Goal: Task Accomplishment & Management: Use online tool/utility

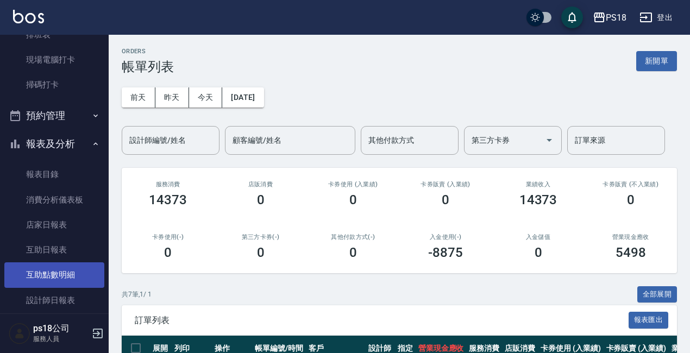
scroll to position [163, 0]
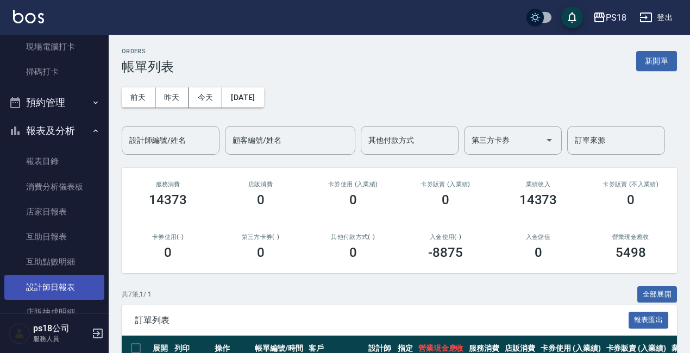
click at [61, 288] on link "設計師日報表" at bounding box center [54, 287] width 100 height 25
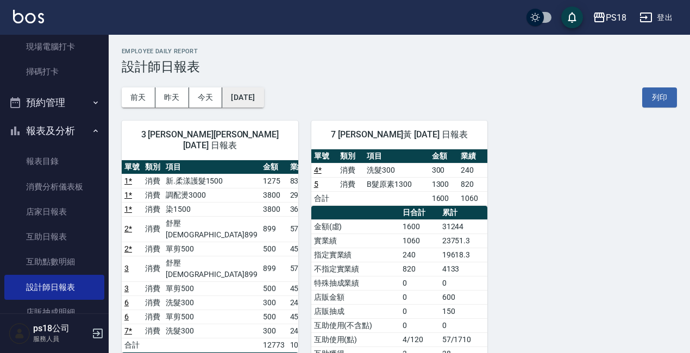
click at [264, 100] on button "[DATE]" at bounding box center [242, 98] width 41 height 20
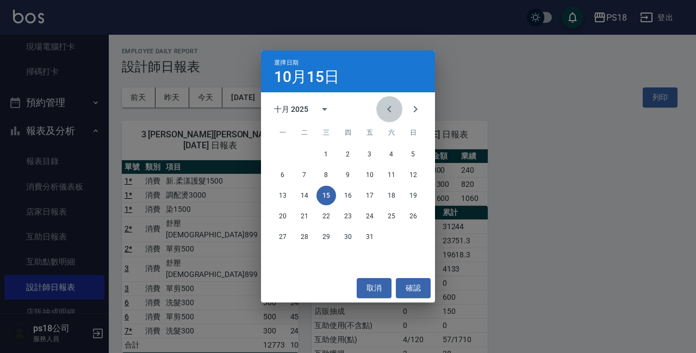
click at [394, 112] on icon "Previous month" at bounding box center [389, 109] width 13 height 13
click at [286, 196] on button "15" at bounding box center [283, 196] width 20 height 20
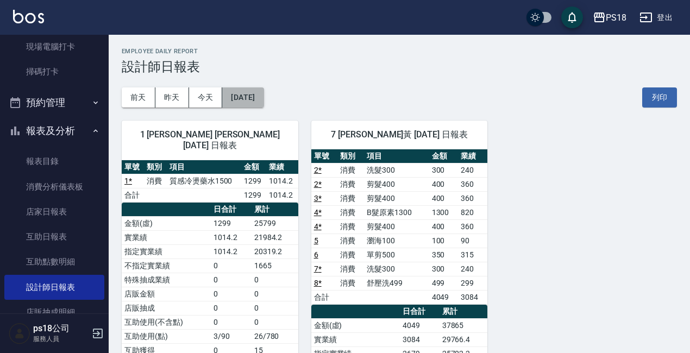
click at [257, 102] on button "[DATE]" at bounding box center [242, 98] width 41 height 20
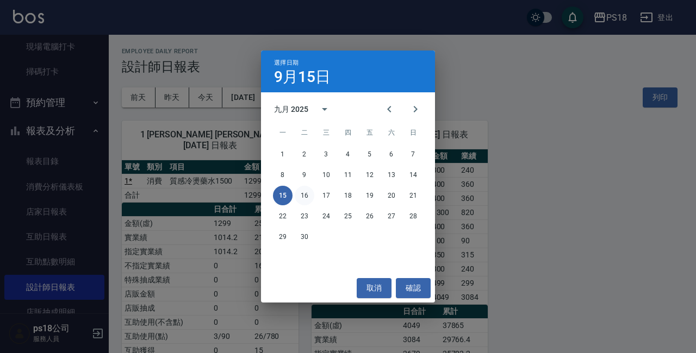
click at [302, 196] on button "16" at bounding box center [305, 196] width 20 height 20
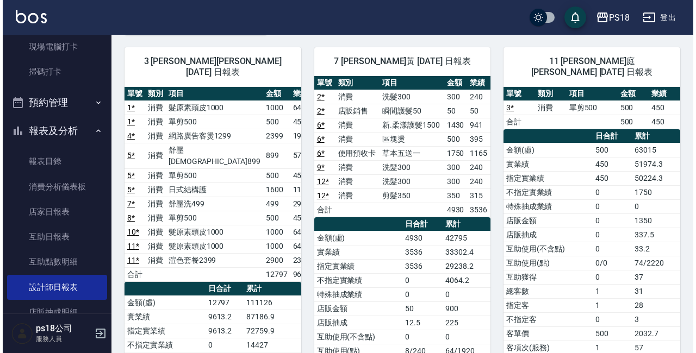
scroll to position [54, 0]
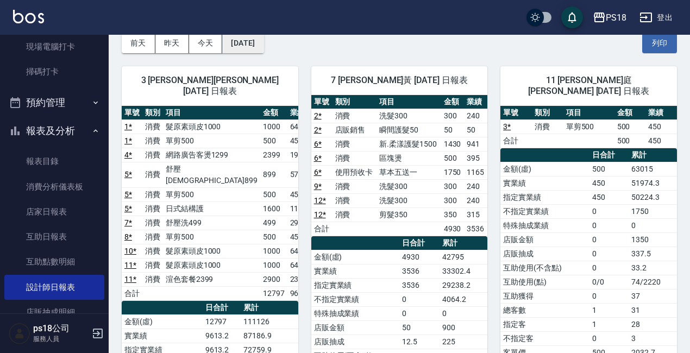
click at [261, 49] on button "[DATE]" at bounding box center [242, 43] width 41 height 20
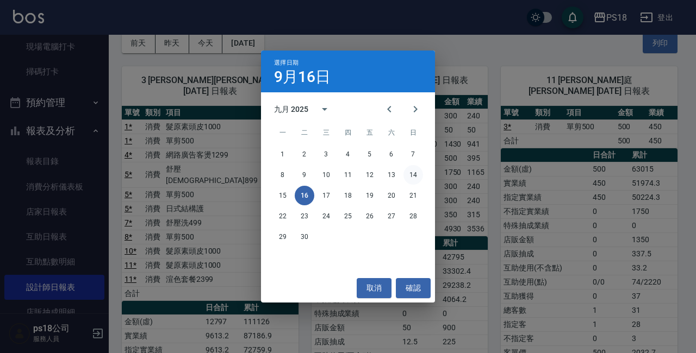
click at [414, 176] on button "14" at bounding box center [413, 175] width 20 height 20
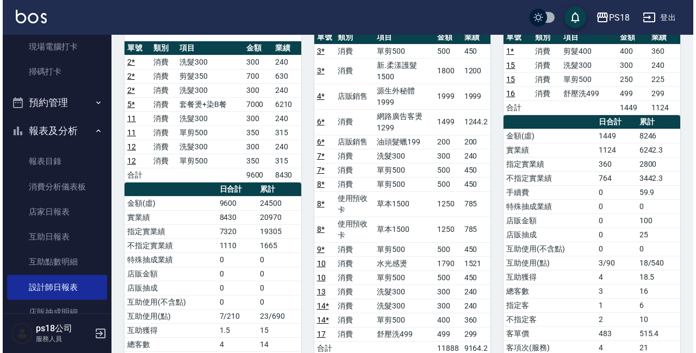
scroll to position [54, 0]
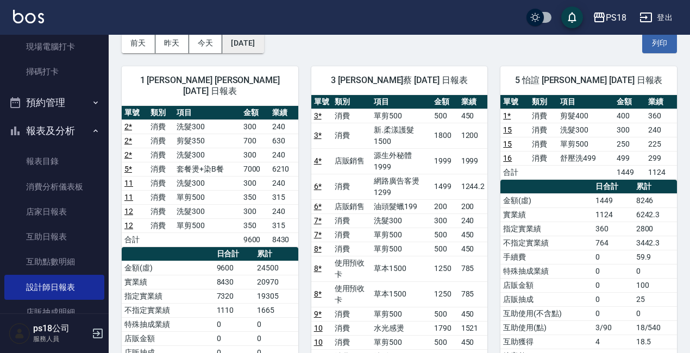
click at [264, 49] on button "[DATE]" at bounding box center [242, 43] width 41 height 20
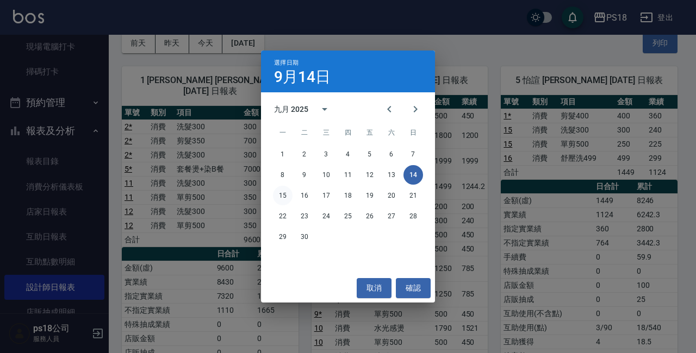
click at [282, 196] on button "15" at bounding box center [283, 196] width 20 height 20
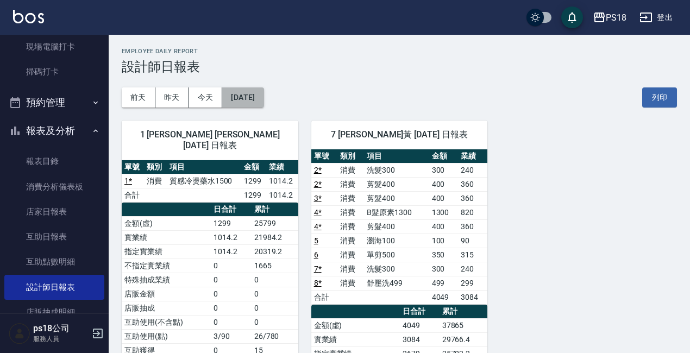
click at [264, 97] on button "[DATE]" at bounding box center [242, 98] width 41 height 20
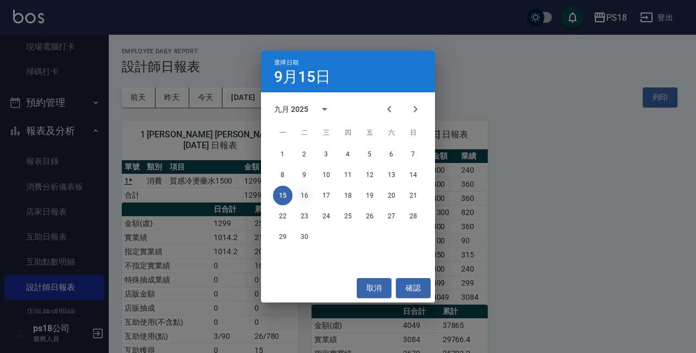
click at [306, 194] on button "16" at bounding box center [305, 196] width 20 height 20
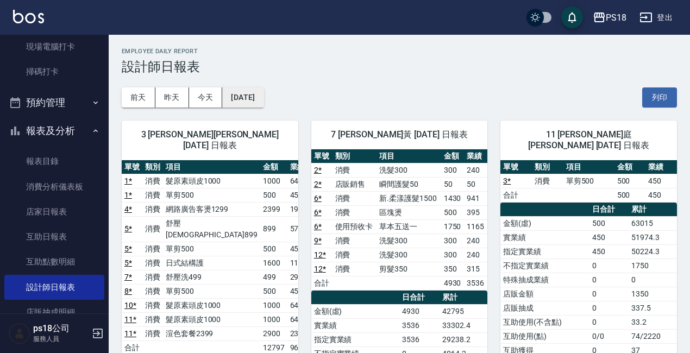
click at [264, 102] on button "[DATE]" at bounding box center [242, 98] width 41 height 20
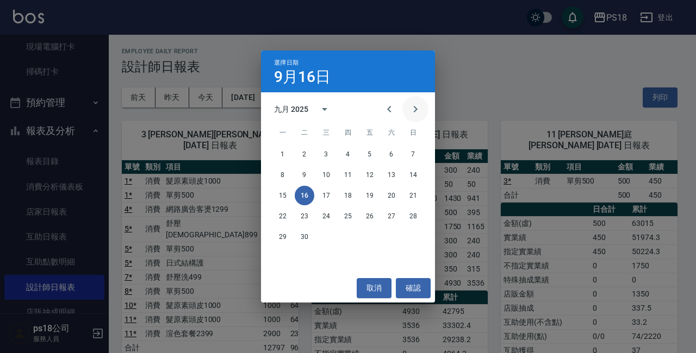
click at [411, 107] on icon "Next month" at bounding box center [415, 109] width 13 height 13
click at [323, 195] on button "15" at bounding box center [326, 196] width 20 height 20
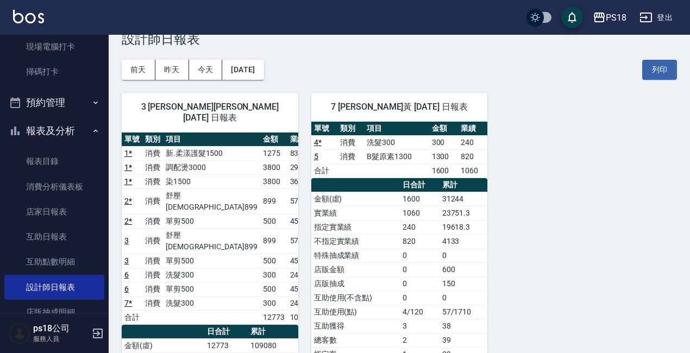
scroll to position [54, 0]
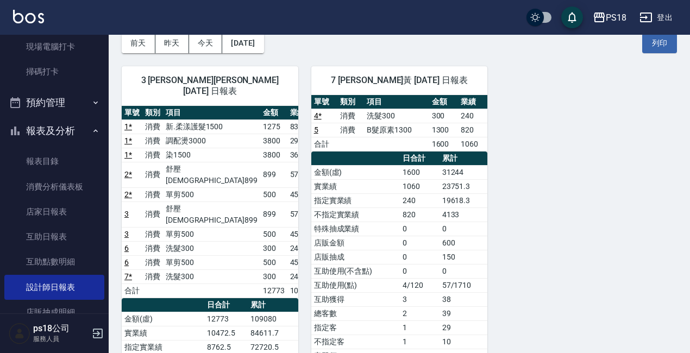
drag, startPoint x: 260, startPoint y: 199, endPoint x: 335, endPoint y: 229, distance: 80.5
drag, startPoint x: 335, startPoint y: 229, endPoint x: 601, endPoint y: 280, distance: 270.7
click at [601, 280] on div "3 [PERSON_NAME][PERSON_NAME] [DATE] 日報表 單號 類別 項目 金額 業績 1 * 消費 新.柔漾護髮1500 1275 8…" at bounding box center [393, 302] width 569 height 498
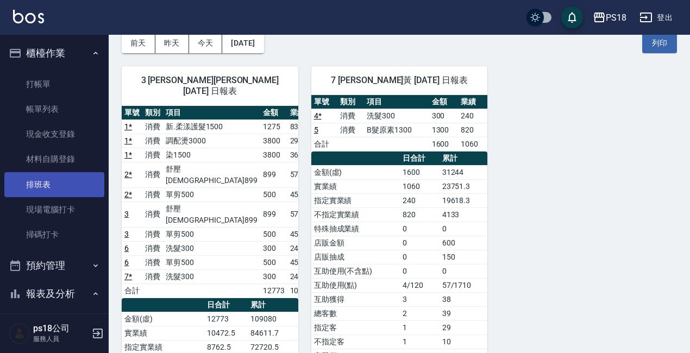
scroll to position [0, 0]
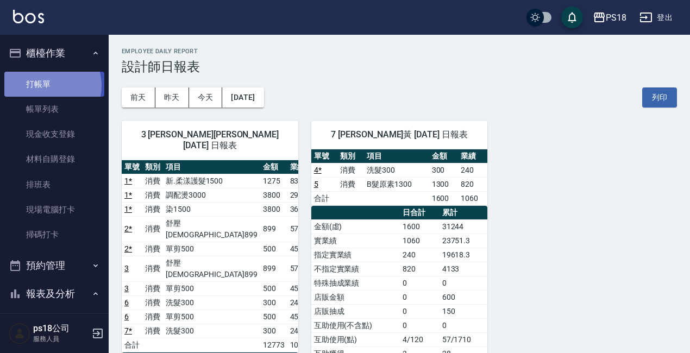
click at [51, 86] on link "打帳單" at bounding box center [54, 84] width 100 height 25
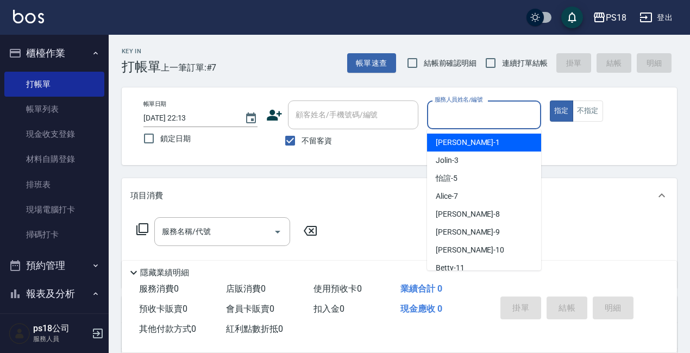
click at [498, 111] on input "服務人員姓名/編號" at bounding box center [484, 114] width 104 height 19
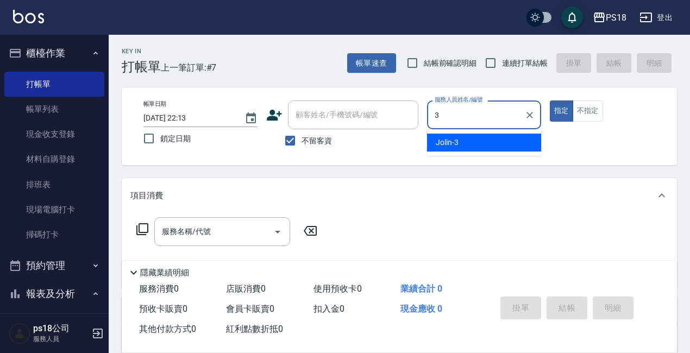
type input "Jolin-3"
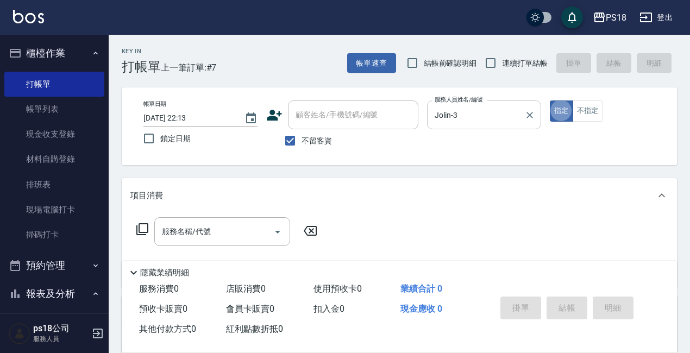
type button "true"
click at [292, 142] on input "不留客資" at bounding box center [290, 140] width 23 height 23
checkbox input "false"
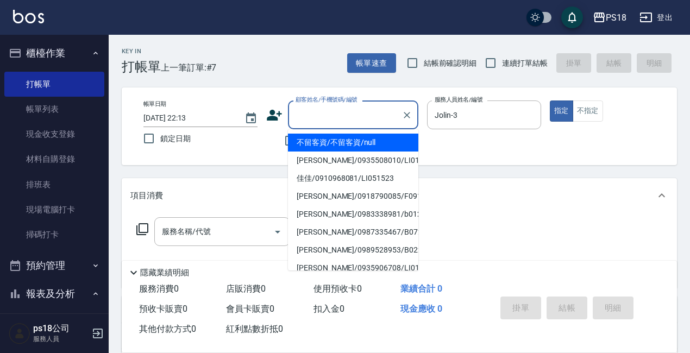
click at [320, 116] on div "顧客姓名/手機號碼/編號 顧客姓名/手機號碼/編號" at bounding box center [353, 115] width 130 height 29
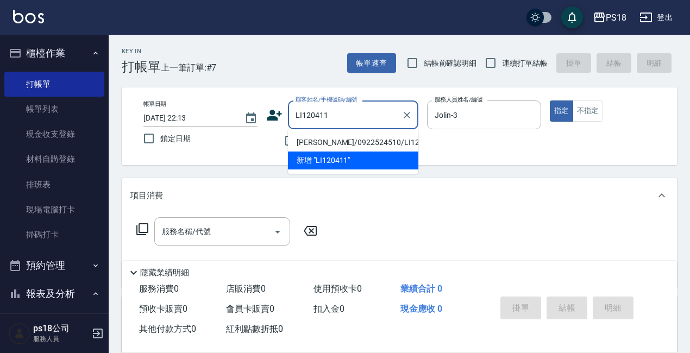
click at [312, 141] on li "[PERSON_NAME]/0922524510/LI120411" at bounding box center [353, 143] width 130 height 18
type input "[PERSON_NAME]/0922524510/LI120411"
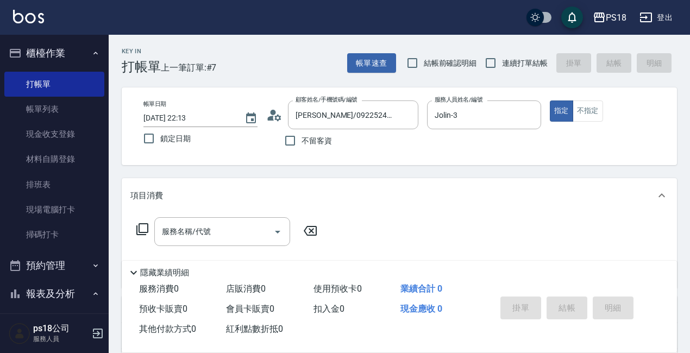
click at [144, 229] on icon at bounding box center [142, 229] width 13 height 13
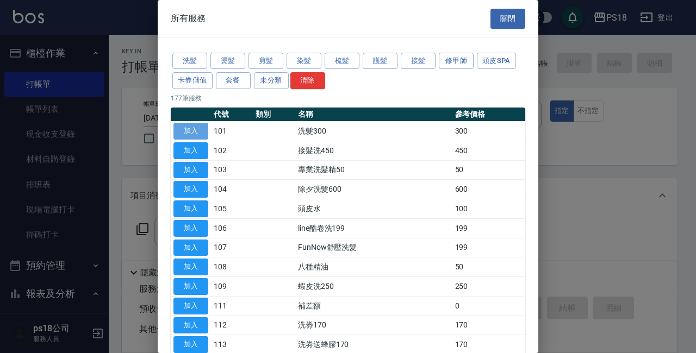
click at [194, 133] on button "加入" at bounding box center [190, 131] width 35 height 17
type input "洗髮300(101)"
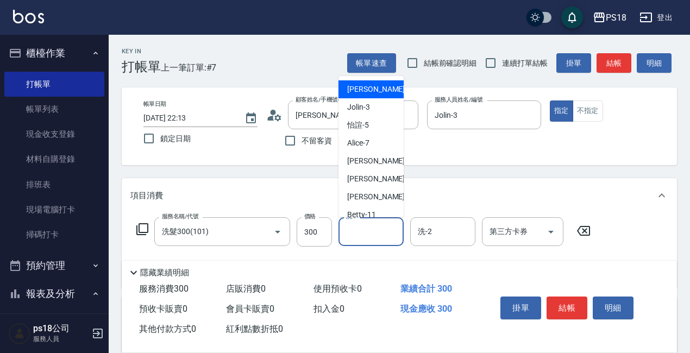
click at [367, 228] on input "洗-1" at bounding box center [371, 231] width 55 height 19
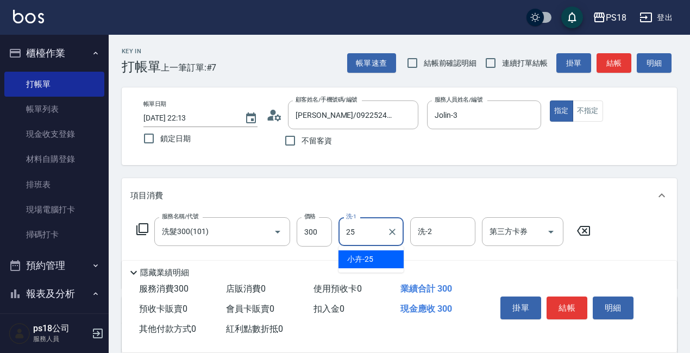
type input "小卉-25"
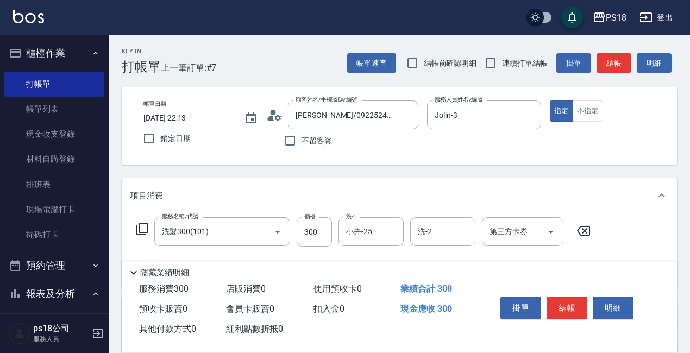
click at [139, 230] on icon at bounding box center [142, 229] width 12 height 12
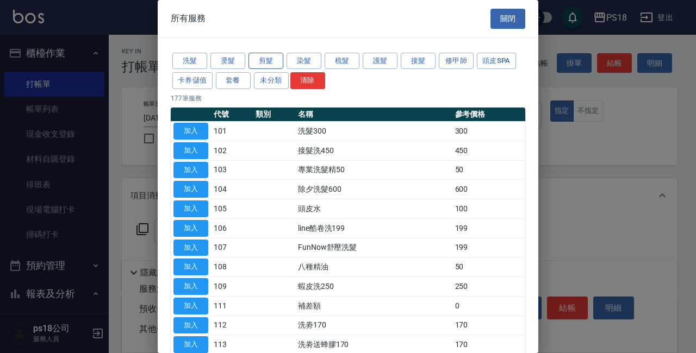
click at [261, 58] on button "剪髮" at bounding box center [265, 61] width 35 height 17
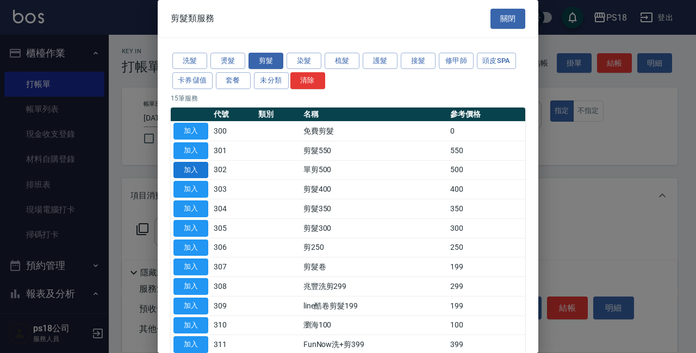
click at [188, 170] on button "加入" at bounding box center [190, 170] width 35 height 17
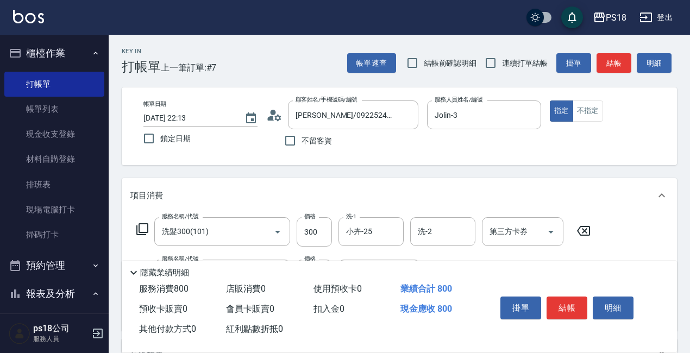
scroll to position [217, 0]
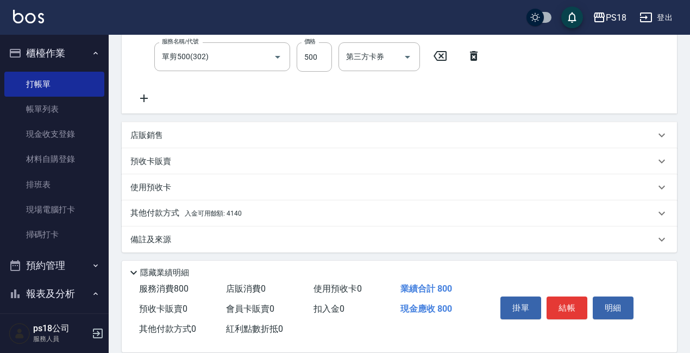
click at [204, 213] on span "入金可用餘額: 4140" at bounding box center [213, 214] width 57 height 8
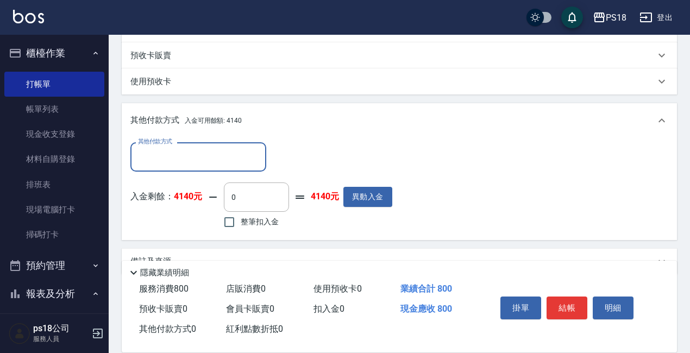
scroll to position [326, 0]
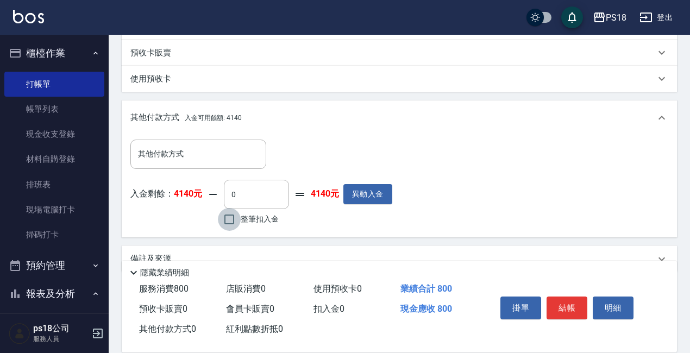
click at [230, 221] on input "整筆扣入金" at bounding box center [229, 219] width 23 height 23
checkbox input "true"
type input "800"
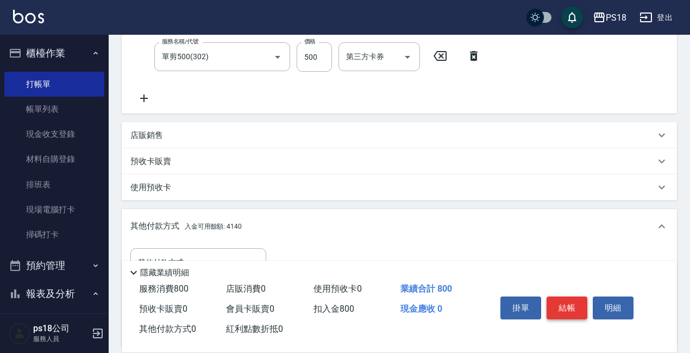
scroll to position [350, 0]
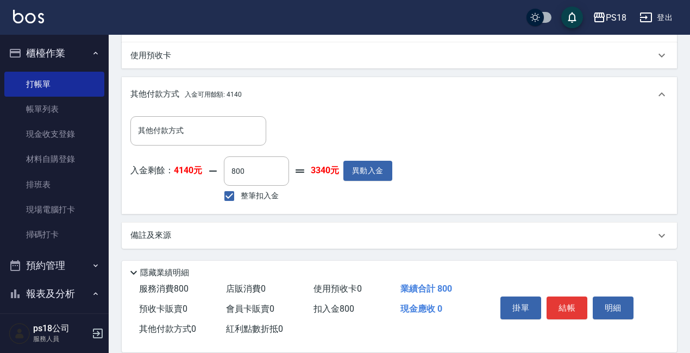
click at [567, 304] on button "結帳" at bounding box center [567, 308] width 41 height 23
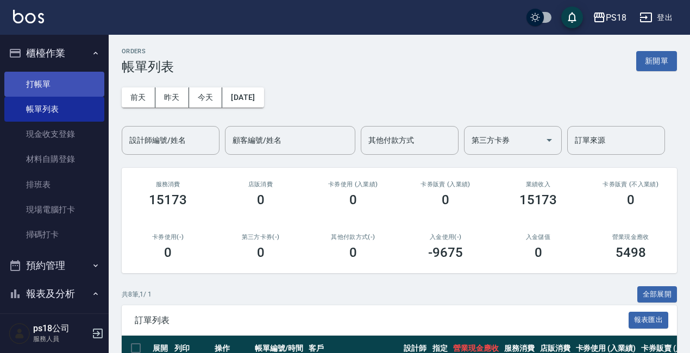
click at [48, 83] on link "打帳單" at bounding box center [54, 84] width 100 height 25
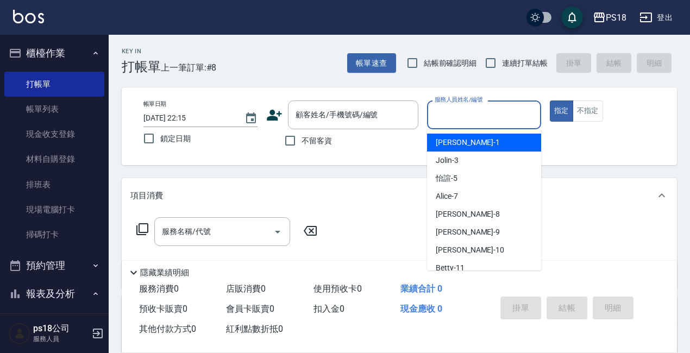
click at [503, 114] on input "服務人員姓名/編號" at bounding box center [484, 114] width 104 height 19
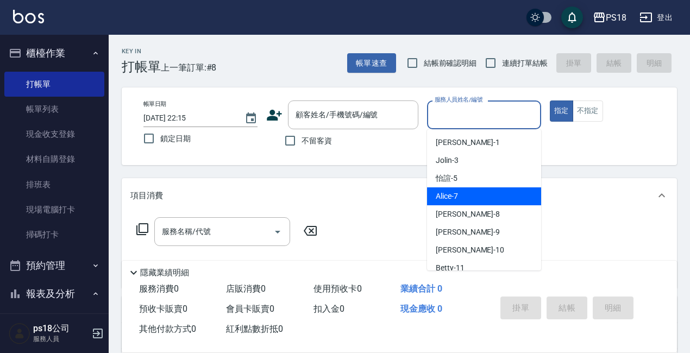
click at [454, 198] on span "Alice -7" at bounding box center [447, 196] width 22 height 11
type input "Alice-7"
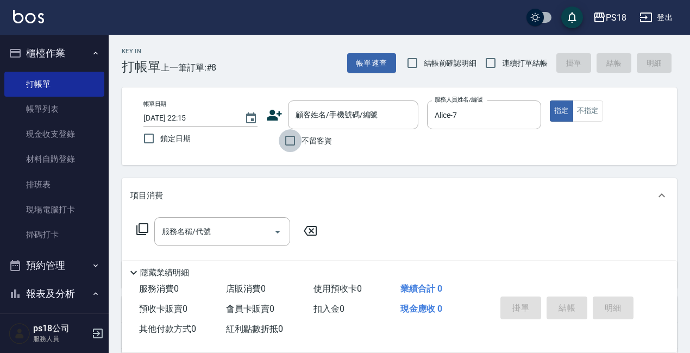
click at [293, 141] on input "不留客資" at bounding box center [290, 140] width 23 height 23
checkbox input "true"
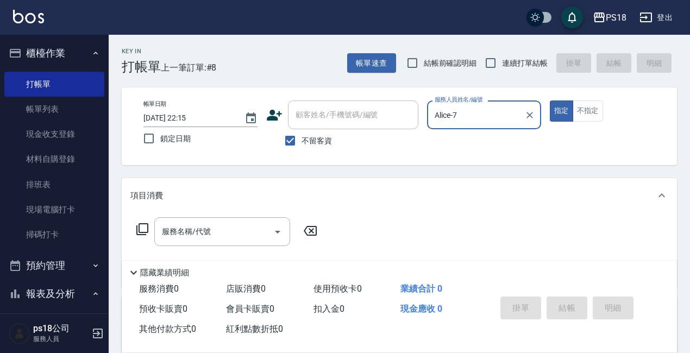
click at [141, 230] on icon at bounding box center [142, 229] width 13 height 13
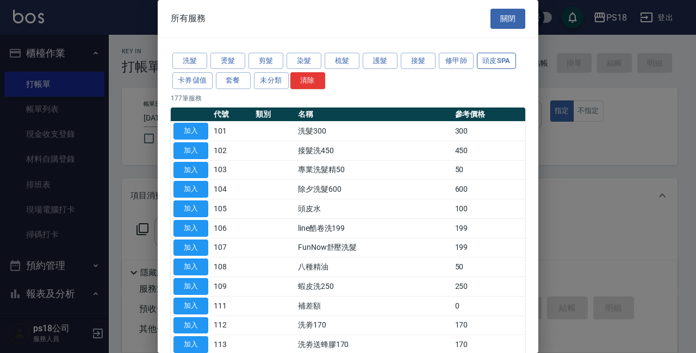
click at [487, 62] on button "頭皮SPA" at bounding box center [496, 61] width 39 height 17
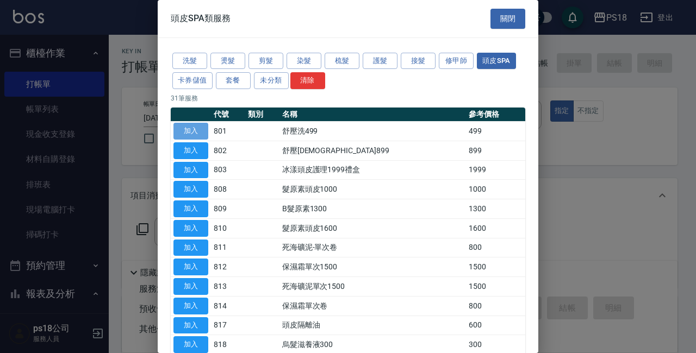
click at [189, 128] on button "加入" at bounding box center [190, 131] width 35 height 17
type input "舒壓洗499(801)"
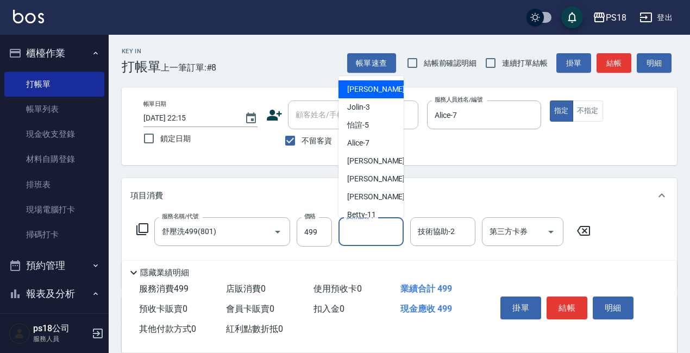
click at [365, 229] on input "技術協助-1" at bounding box center [371, 231] width 55 height 19
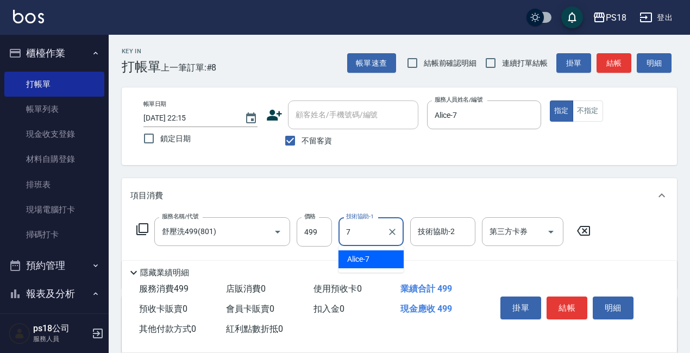
type input "Alice-7"
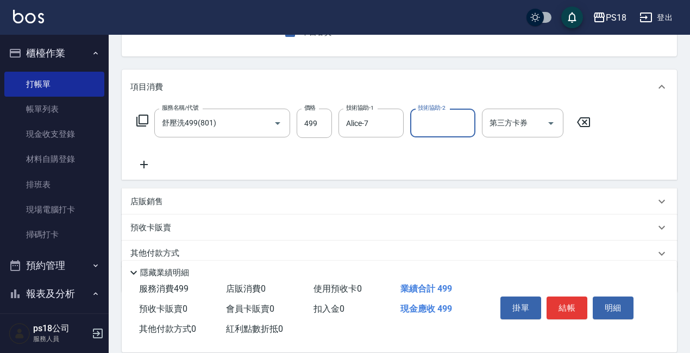
scroll to position [153, 0]
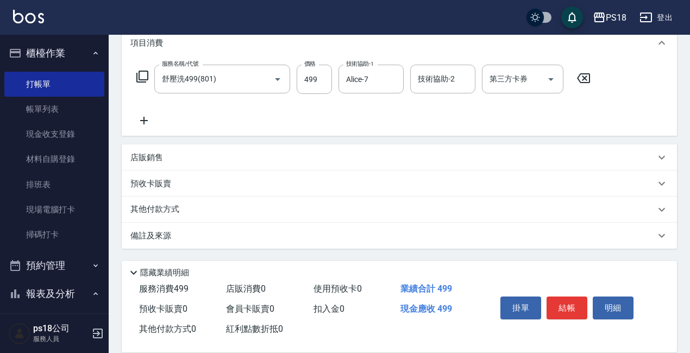
click at [252, 246] on div "備註及來源" at bounding box center [400, 236] width 556 height 26
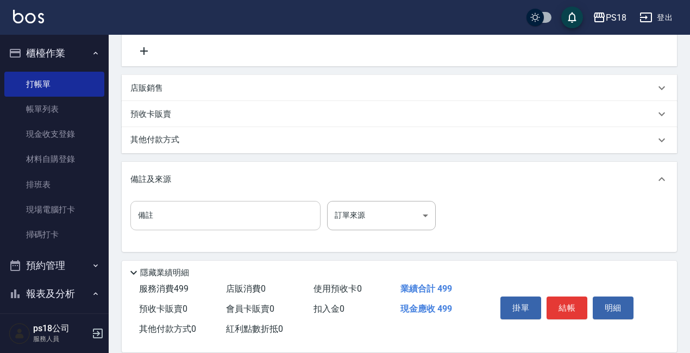
scroll to position [226, 0]
click at [345, 210] on body "PS18 登出 櫃檯作業 打帳單 帳單列表 現金收支登錄 材料自購登錄 排班表 現場電腦打卡 掃碼打卡 預約管理 預約管理 單日預約紀錄 單週預約紀錄 報表及…" at bounding box center [345, 63] width 690 height 579
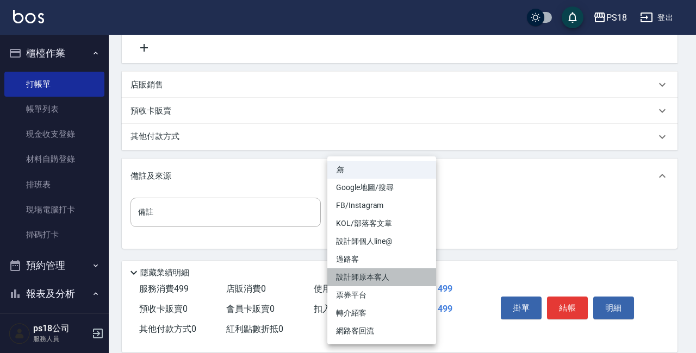
click at [358, 276] on li "設計師原本客人" at bounding box center [381, 278] width 109 height 18
type input "設計師原本客人"
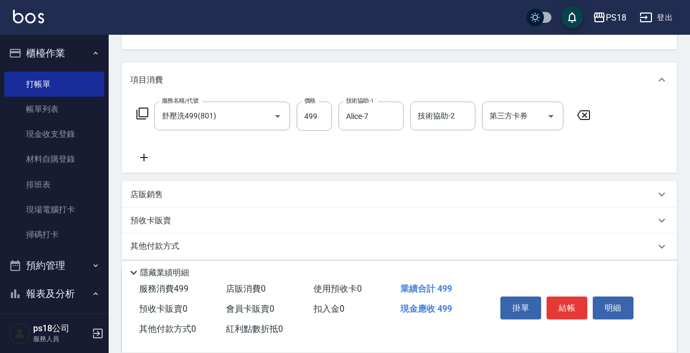
scroll to position [8, 0]
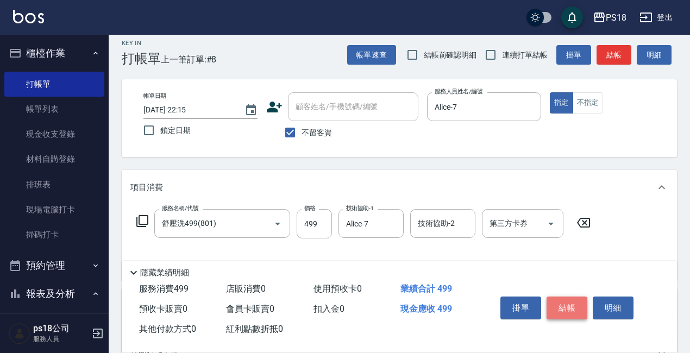
click at [564, 298] on button "結帳" at bounding box center [567, 308] width 41 height 23
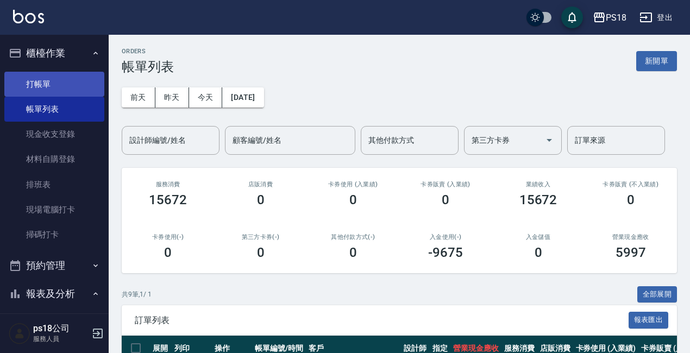
click at [47, 91] on link "打帳單" at bounding box center [54, 84] width 100 height 25
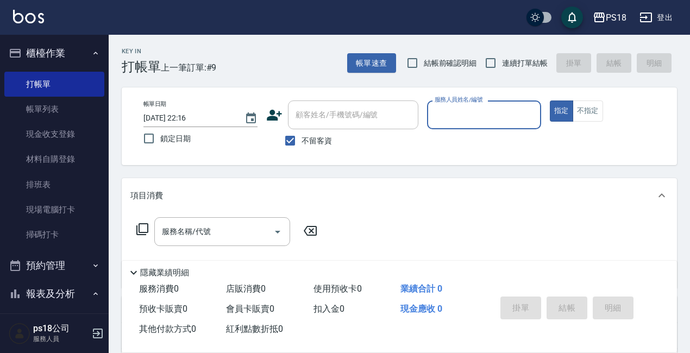
click at [452, 111] on input "服務人員姓名/編號" at bounding box center [484, 114] width 104 height 19
click at [501, 115] on input "服務人員姓名/編號" at bounding box center [484, 114] width 104 height 19
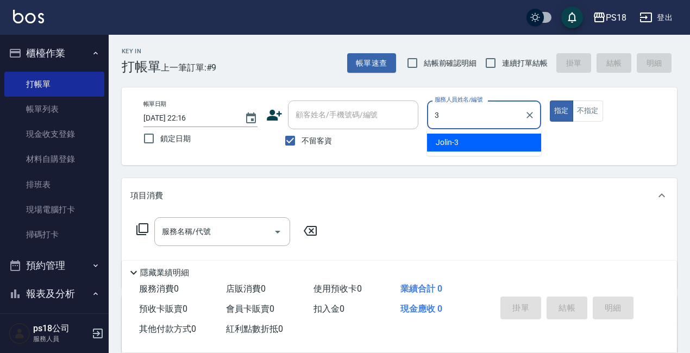
type input "Jolin-3"
type button "true"
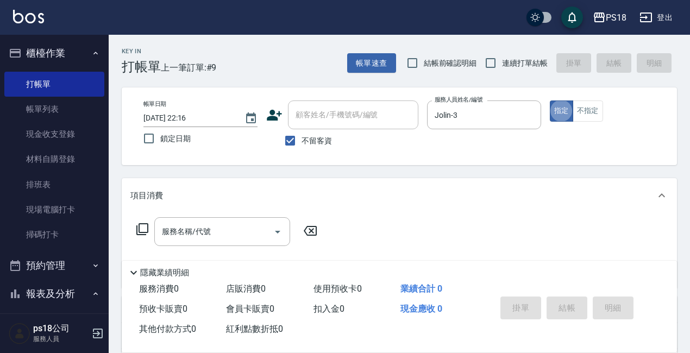
click at [139, 227] on icon at bounding box center [142, 229] width 12 height 12
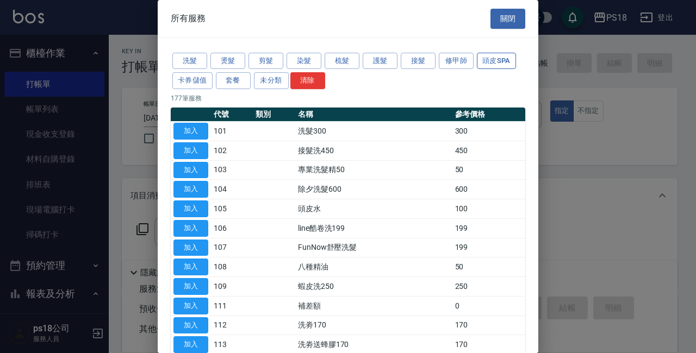
click at [498, 61] on button "頭皮SPA" at bounding box center [496, 61] width 39 height 17
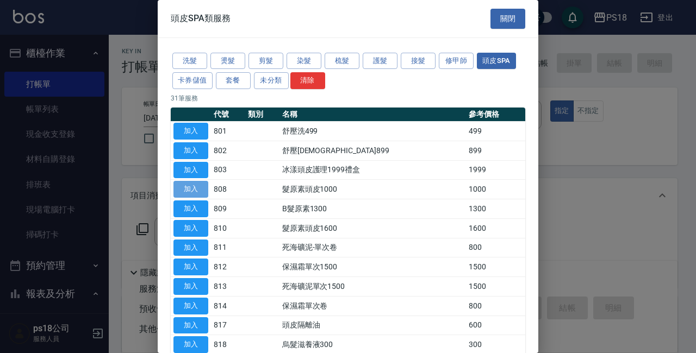
click at [199, 188] on button "加入" at bounding box center [190, 189] width 35 height 17
type input "髮原素頭皮1000(808)"
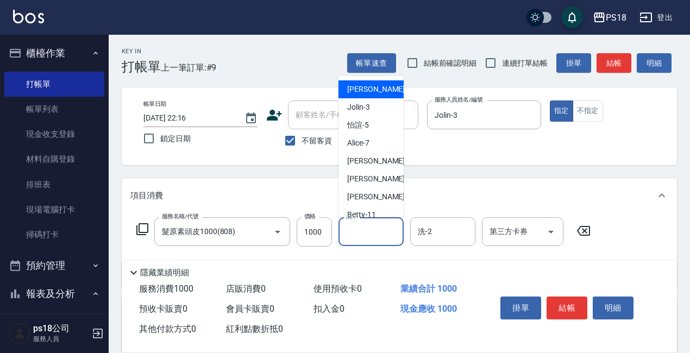
click at [353, 230] on div "洗-1 洗-1" at bounding box center [371, 231] width 65 height 29
type input "Jolin-3"
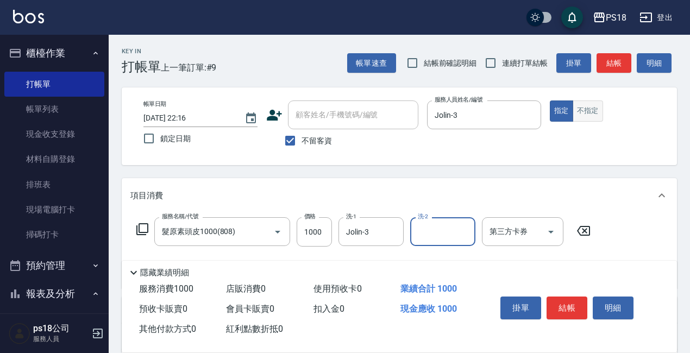
click at [583, 114] on button "不指定" at bounding box center [588, 111] width 30 height 21
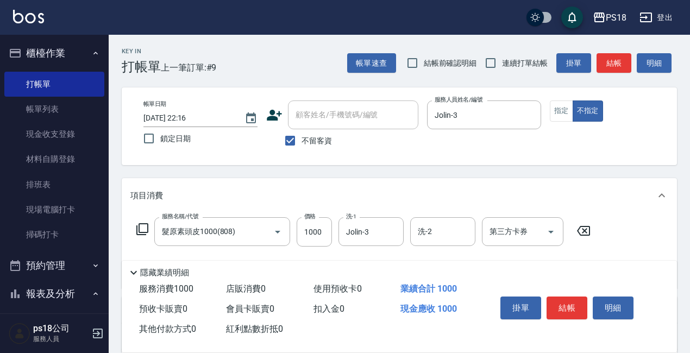
click at [145, 226] on icon at bounding box center [142, 229] width 13 height 13
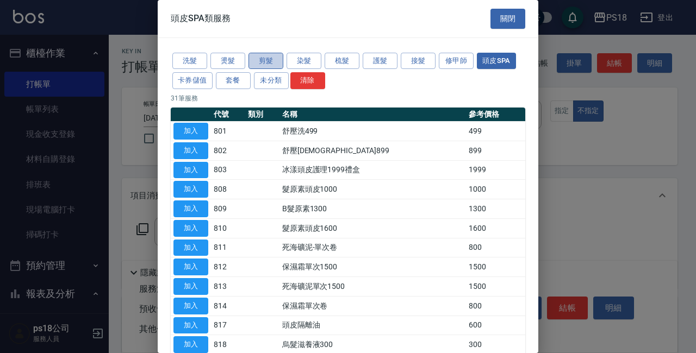
click at [260, 58] on button "剪髮" at bounding box center [265, 61] width 35 height 17
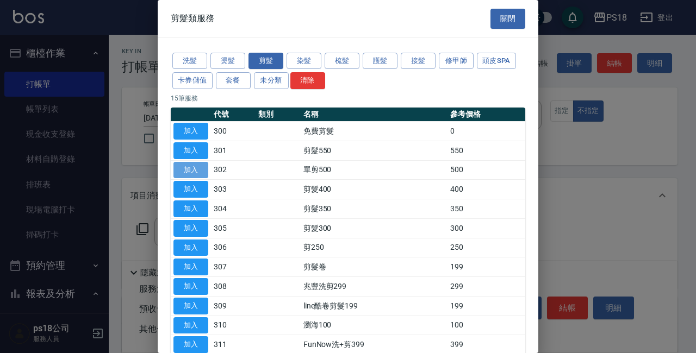
click at [192, 170] on button "加入" at bounding box center [190, 170] width 35 height 17
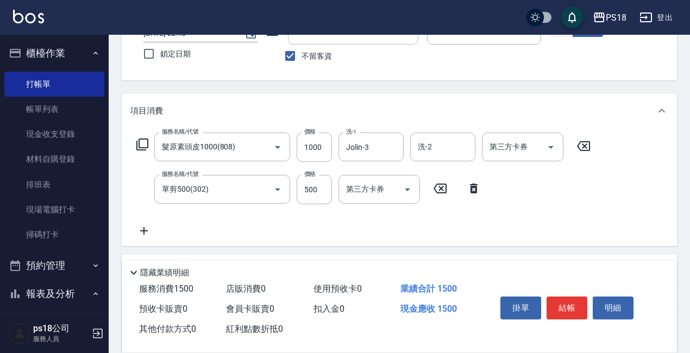
scroll to position [163, 0]
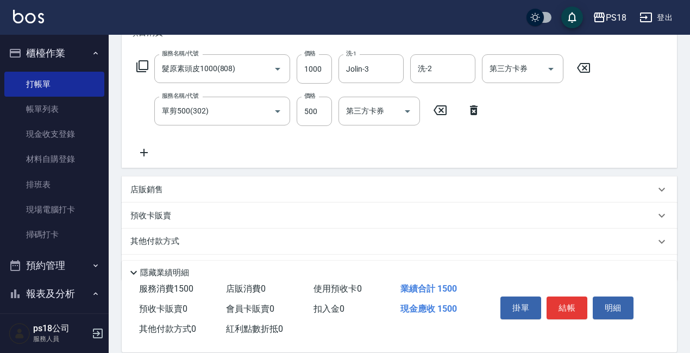
click at [358, 240] on div "其他付款方式" at bounding box center [392, 242] width 525 height 12
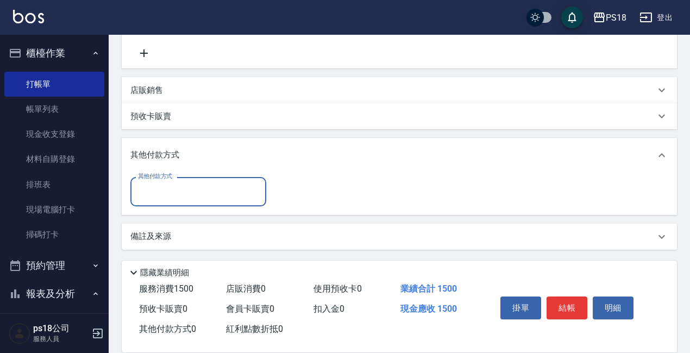
scroll to position [264, 0]
click at [371, 228] on div "備註及來源" at bounding box center [400, 236] width 556 height 26
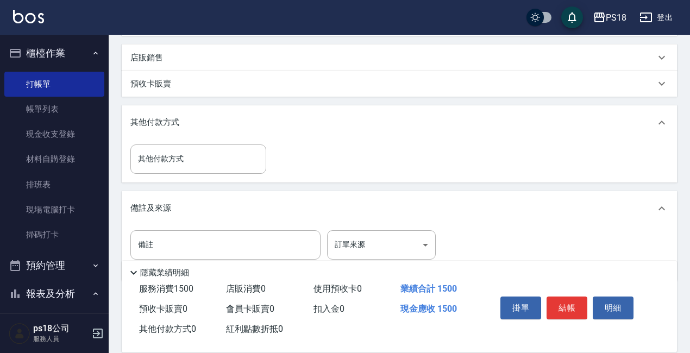
scroll to position [328, 0]
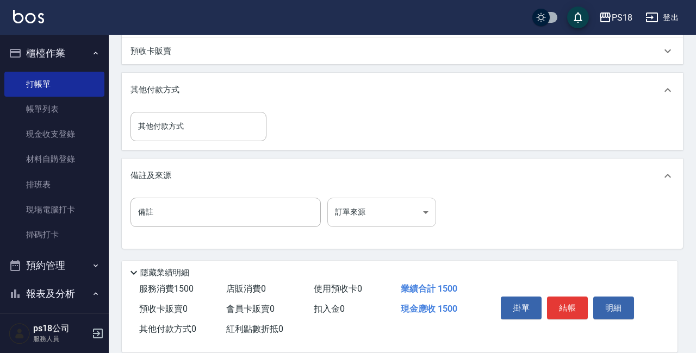
click at [391, 217] on body "PS18 登出 櫃檯作業 打帳單 帳單列表 現金收支登錄 材料自購登錄 排班表 現場電腦打卡 掃碼打卡 預約管理 預約管理 單日預約紀錄 單週預約紀錄 報表及…" at bounding box center [348, 12] width 696 height 681
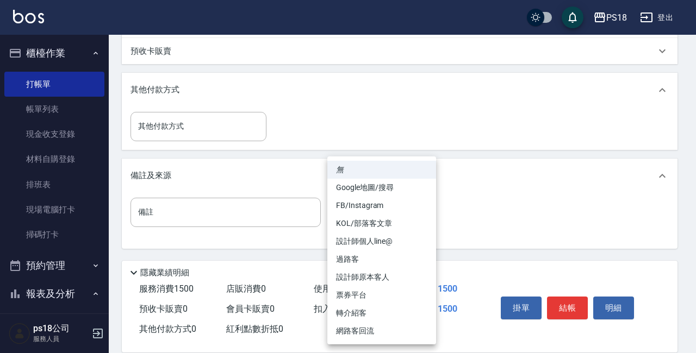
click at [366, 266] on li "過路客" at bounding box center [381, 260] width 109 height 18
type input "過路客"
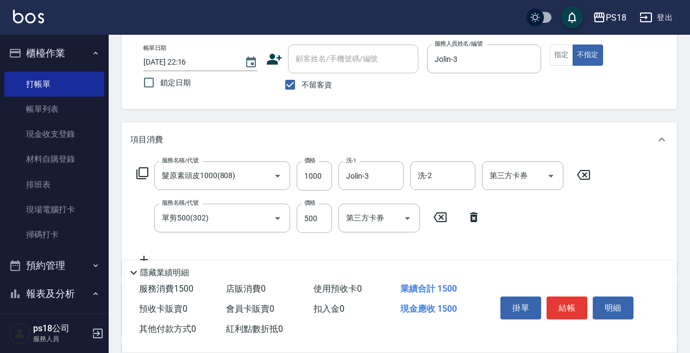
scroll to position [2, 0]
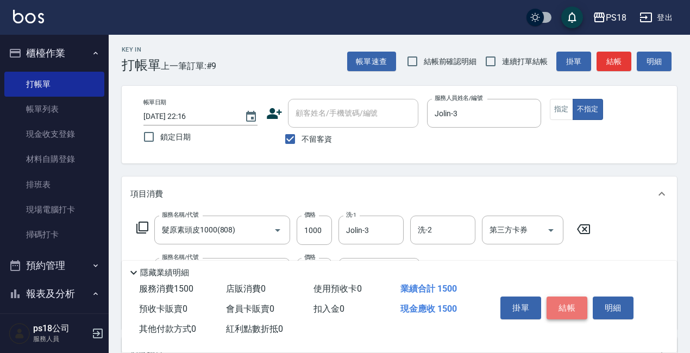
click at [569, 305] on button "結帳" at bounding box center [567, 308] width 41 height 23
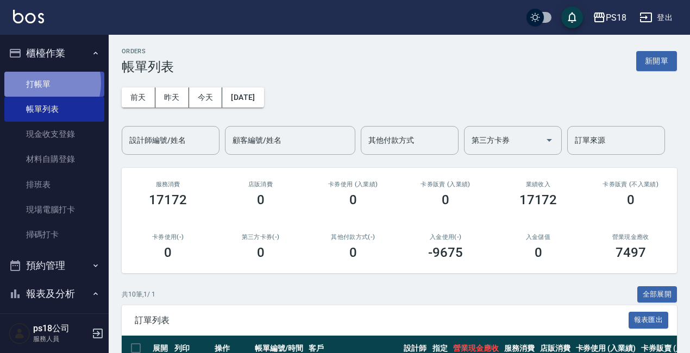
click at [39, 83] on link "打帳單" at bounding box center [54, 84] width 100 height 25
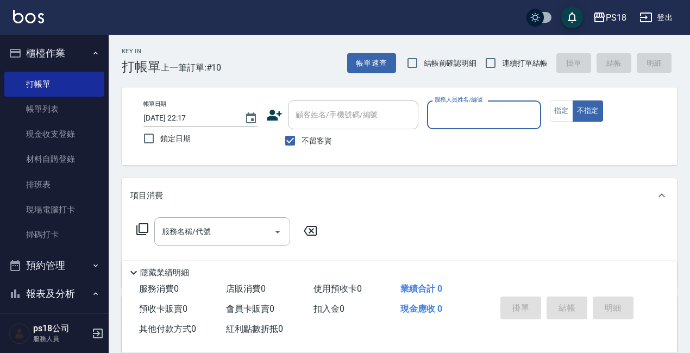
drag, startPoint x: 503, startPoint y: 104, endPoint x: 502, endPoint y: 112, distance: 7.8
click at [502, 112] on div "服務人員姓名/編號" at bounding box center [484, 115] width 114 height 29
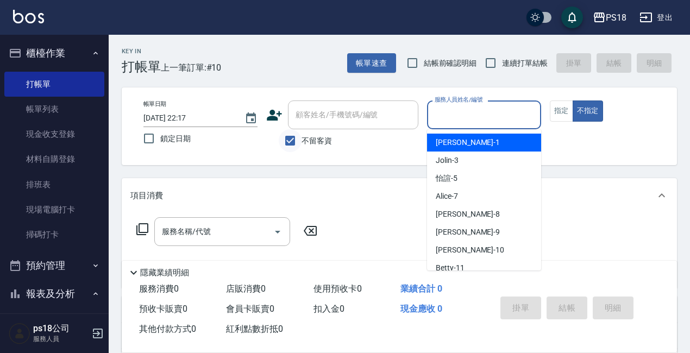
click at [288, 142] on input "不留客資" at bounding box center [290, 140] width 23 height 23
checkbox input "false"
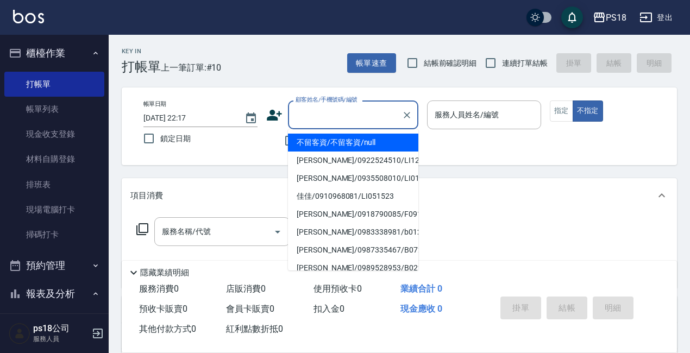
click at [324, 115] on input "顧客姓名/手機號碼/編號" at bounding box center [345, 114] width 104 height 19
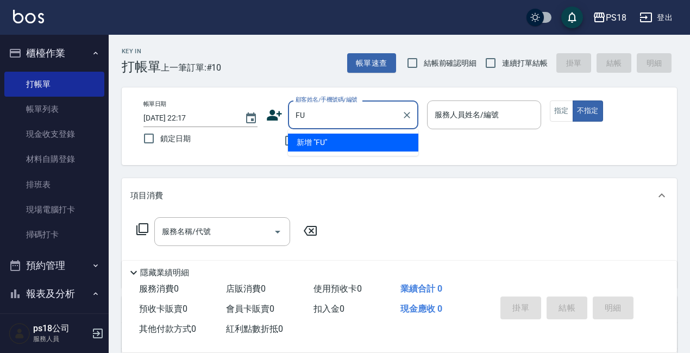
type input "F"
type input "期"
type input "七"
type input "啟"
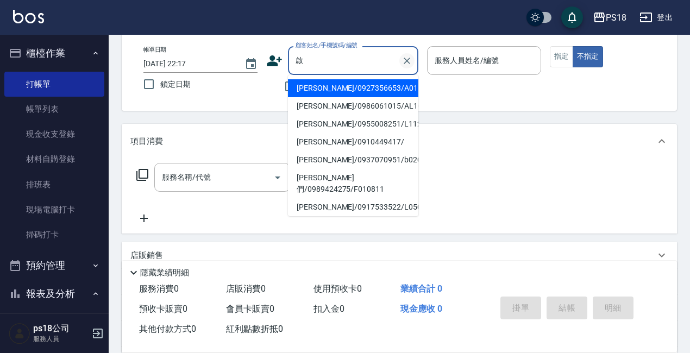
click at [407, 62] on icon "Clear" at bounding box center [407, 60] width 11 height 11
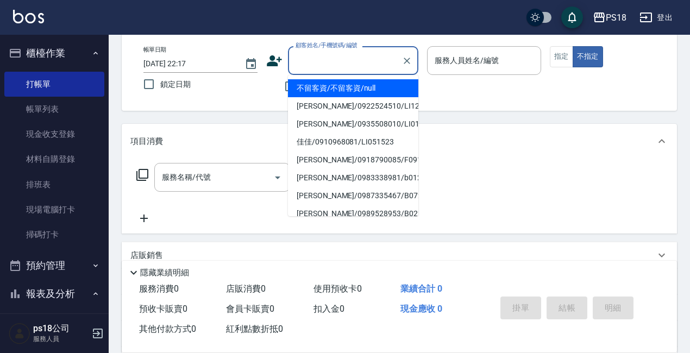
click at [305, 57] on input "顧客姓名/手機號碼/編號" at bounding box center [345, 60] width 104 height 19
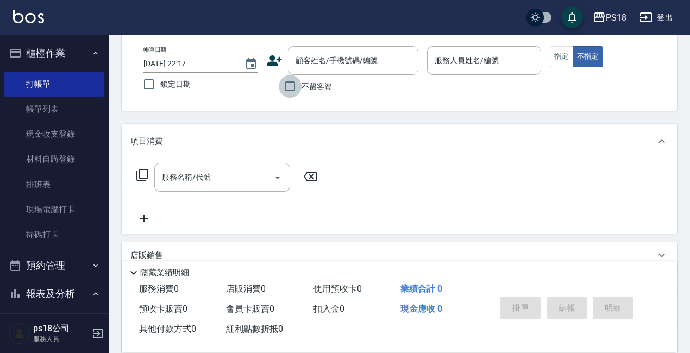
click at [292, 86] on input "不留客資" at bounding box center [290, 86] width 23 height 23
checkbox input "true"
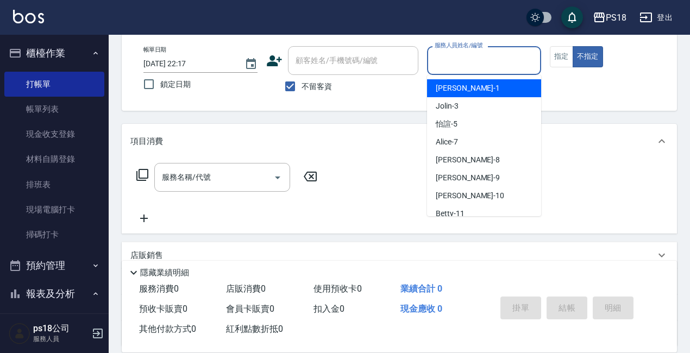
click at [447, 64] on input "服務人員姓名/編號" at bounding box center [484, 60] width 104 height 19
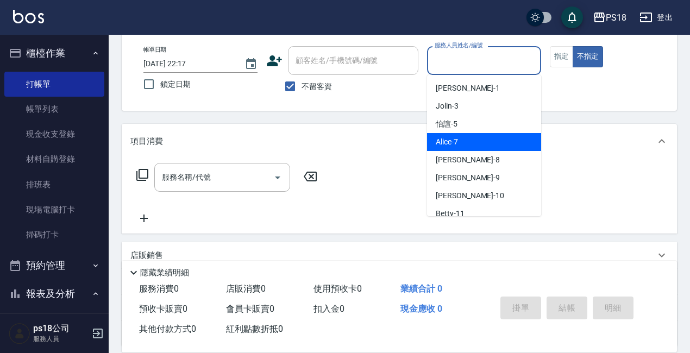
click at [447, 133] on ul "[PERSON_NAME] -1 Jolin -3 怡諠 -5 [PERSON_NAME] -7 [PERSON_NAME] -8 [PERSON_NAME]…" at bounding box center [484, 145] width 114 height 141
click at [446, 140] on span "Alice -7" at bounding box center [447, 141] width 22 height 11
type input "Alice-7"
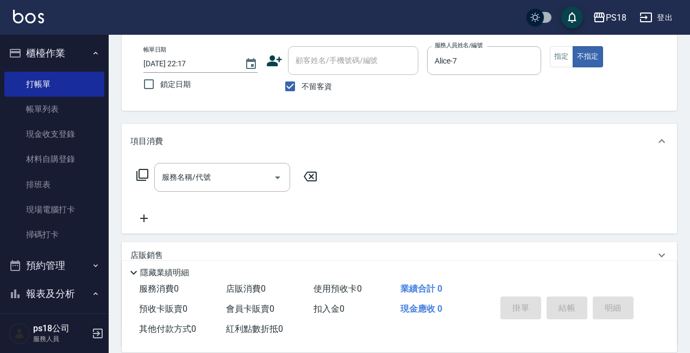
click at [147, 173] on icon at bounding box center [142, 175] width 12 height 12
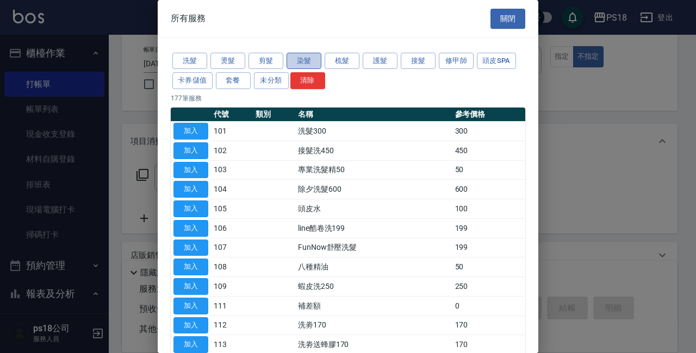
click at [301, 63] on button "染髮" at bounding box center [303, 61] width 35 height 17
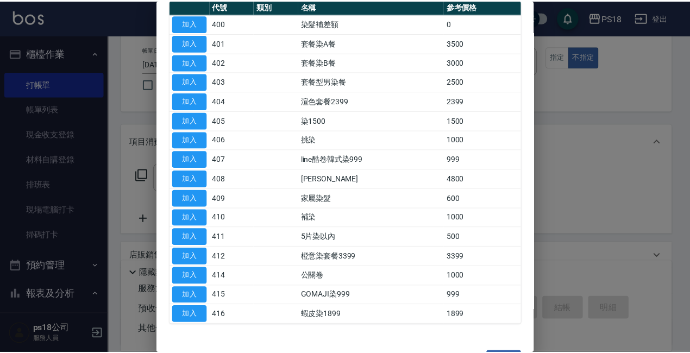
scroll to position [109, 0]
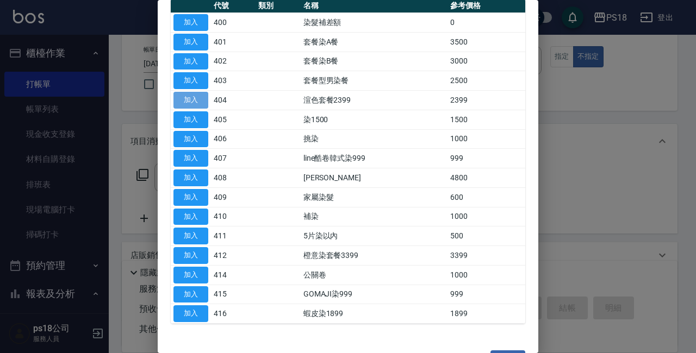
click at [196, 102] on button "加入" at bounding box center [190, 100] width 35 height 17
type input "渲色套餐2399(404)"
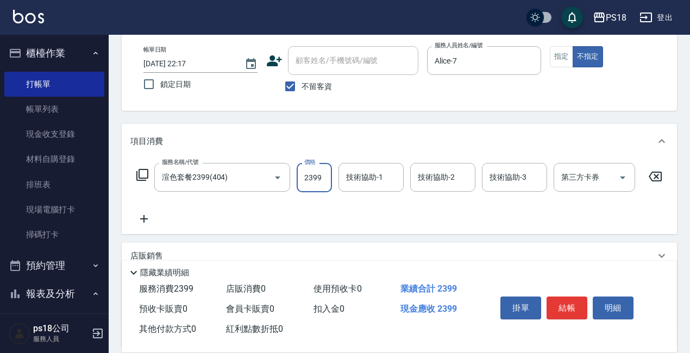
click at [320, 169] on input "2399" at bounding box center [314, 177] width 35 height 29
type input "2899"
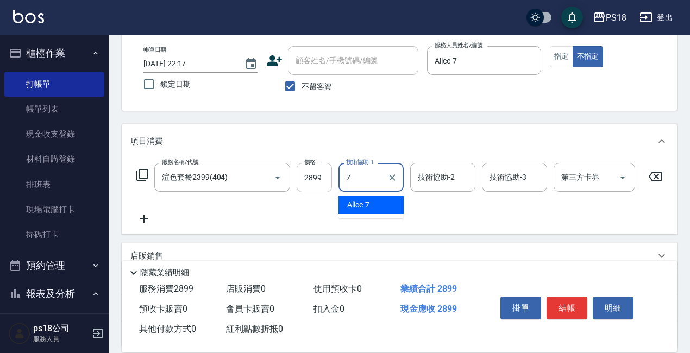
type input "Alice-7"
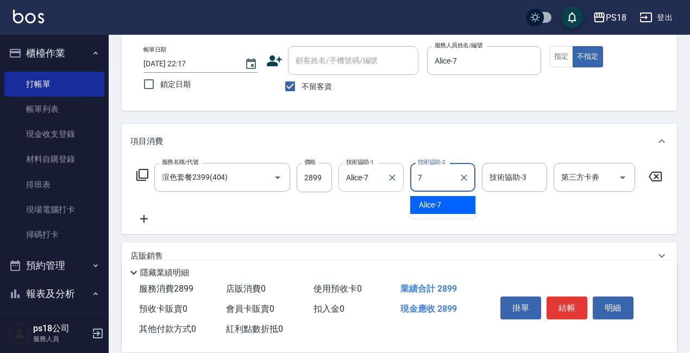
type input "Alice-7"
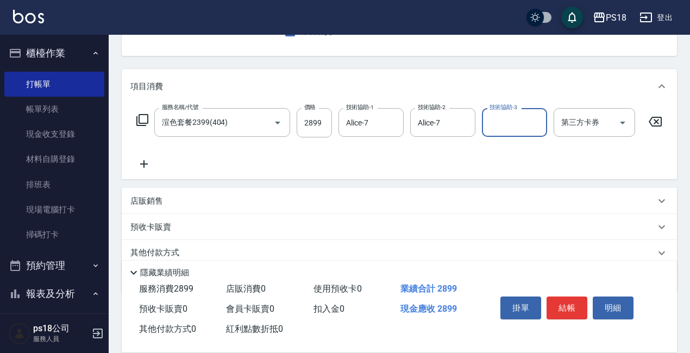
scroll to position [162, 0]
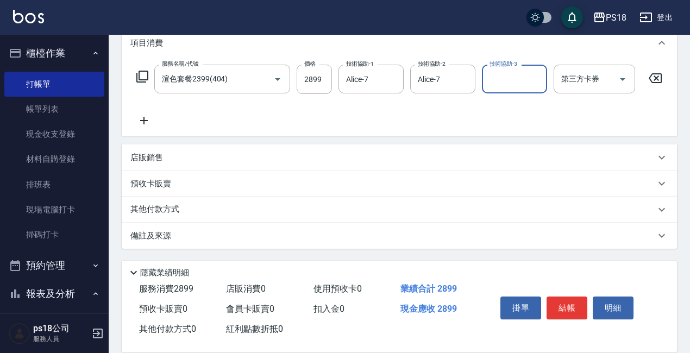
click at [416, 237] on div "備註及來源" at bounding box center [392, 235] width 525 height 11
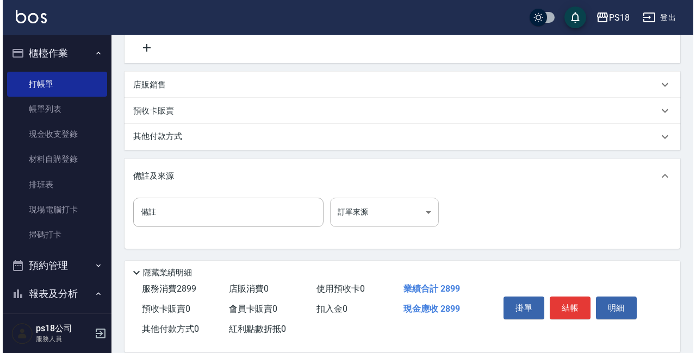
scroll to position [235, 0]
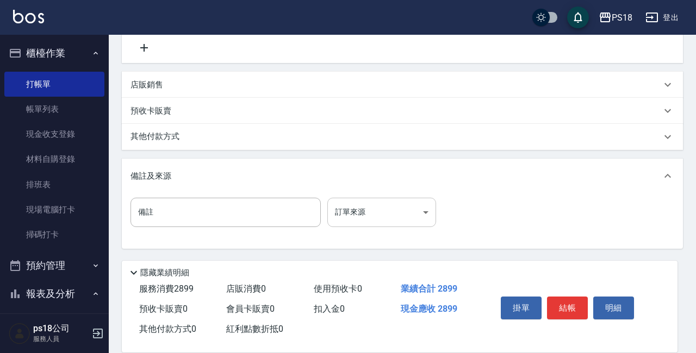
click at [412, 211] on body "PS18 登出 櫃檯作業 打帳單 帳單列表 現金收支登錄 材料自購登錄 排班表 現場電腦打卡 掃碼打卡 預約管理 預約管理 單日預約紀錄 單週預約紀錄 報表及…" at bounding box center [348, 63] width 696 height 579
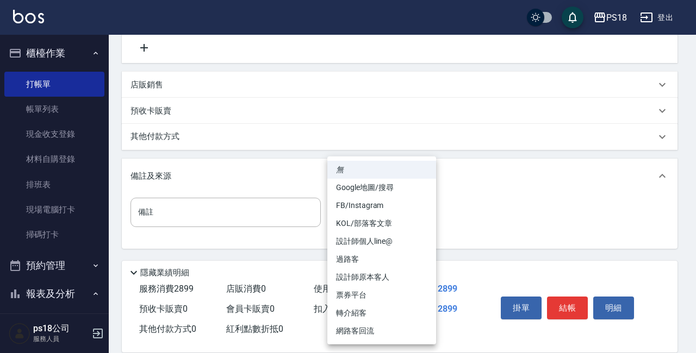
click at [373, 259] on li "過路客" at bounding box center [381, 260] width 109 height 18
type input "過路客"
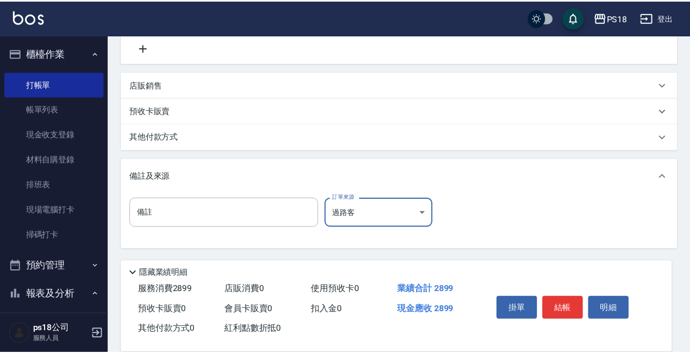
scroll to position [226, 0]
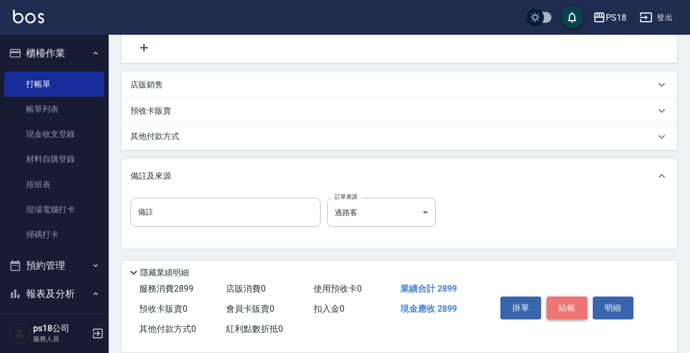
click at [570, 297] on button "結帳" at bounding box center [567, 308] width 41 height 23
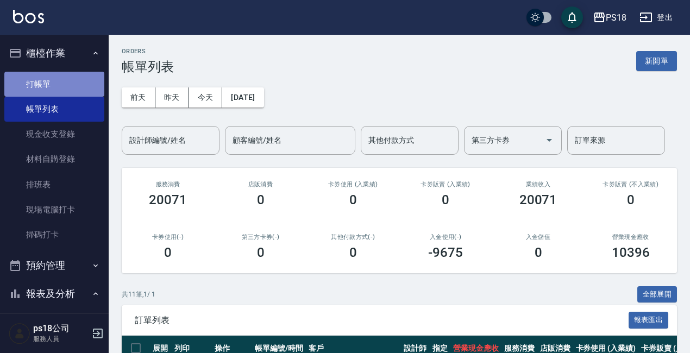
click at [57, 81] on link "打帳單" at bounding box center [54, 84] width 100 height 25
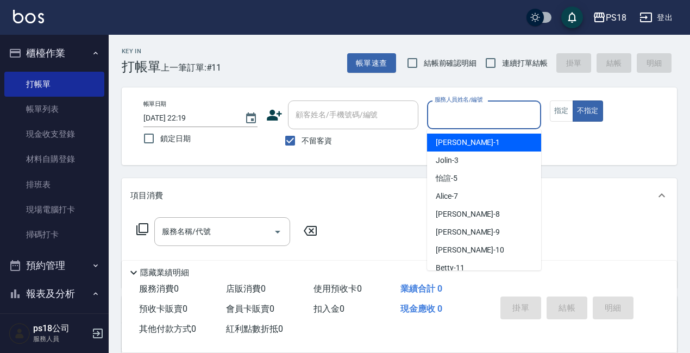
click at [475, 114] on input "服務人員姓名/編號" at bounding box center [484, 114] width 104 height 19
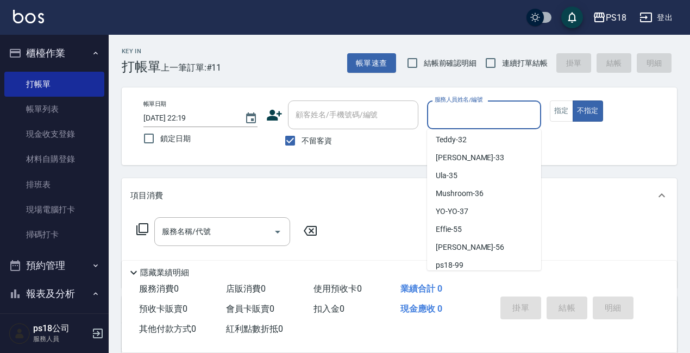
scroll to position [280, 0]
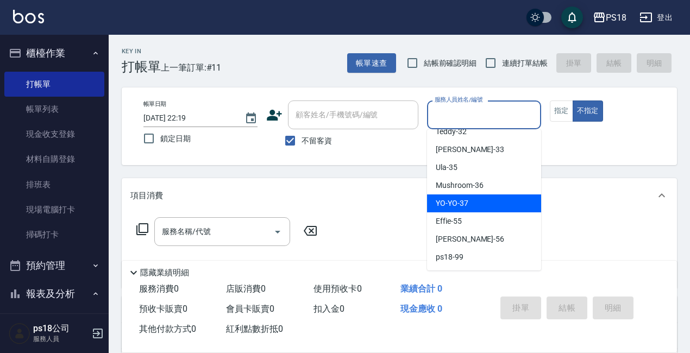
click at [466, 199] on span "YO-YO -37" at bounding box center [452, 203] width 33 height 11
type input "YO-YO-37"
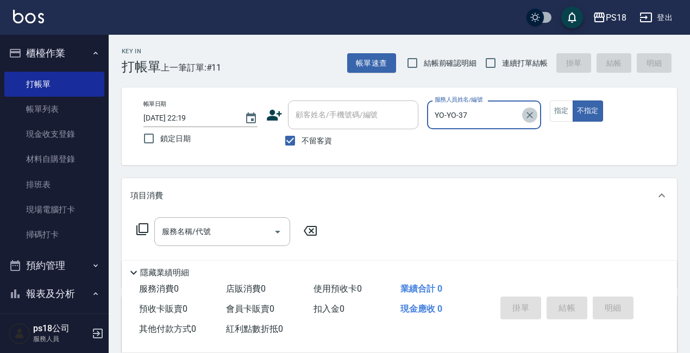
click at [534, 115] on icon "Clear" at bounding box center [530, 115] width 11 height 11
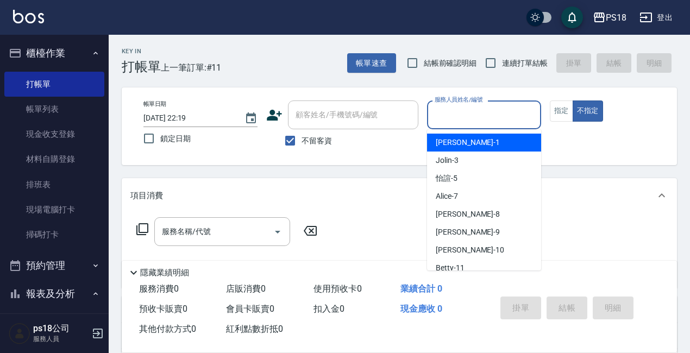
click at [444, 116] on input "服務人員姓名/編號" at bounding box center [484, 114] width 104 height 19
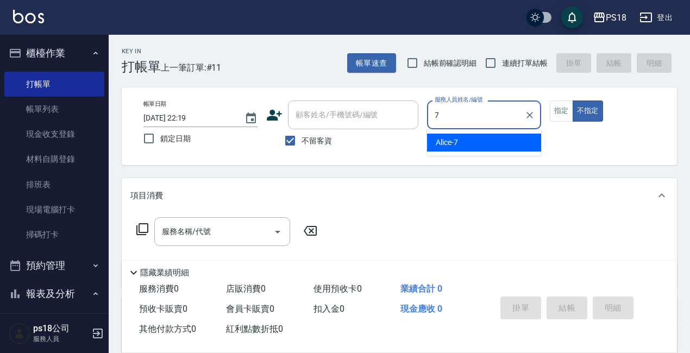
type input "Alice-7"
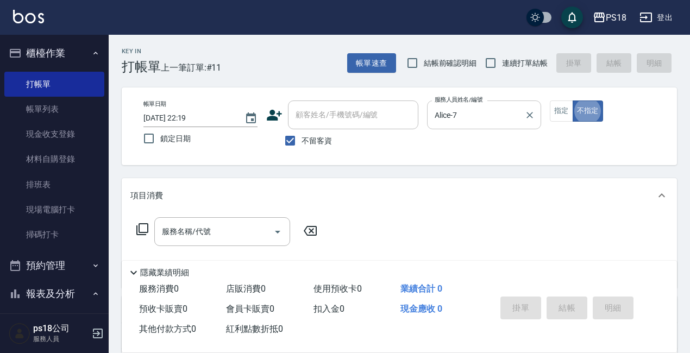
type button "false"
click at [138, 226] on icon at bounding box center [142, 229] width 13 height 13
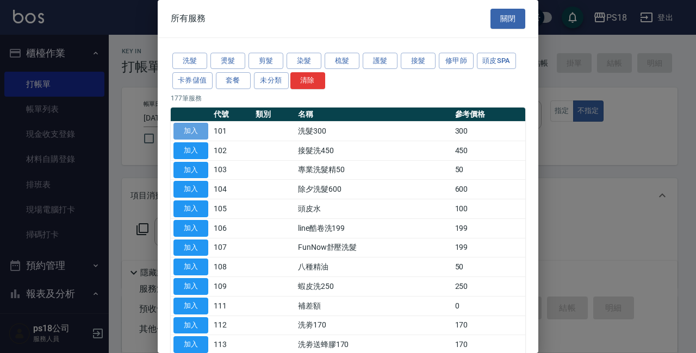
click at [186, 130] on button "加入" at bounding box center [190, 131] width 35 height 17
type input "洗髮300(101)"
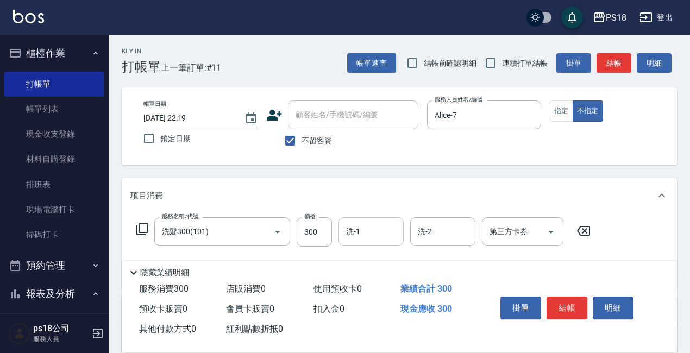
click at [360, 232] on input "洗-1" at bounding box center [371, 231] width 55 height 19
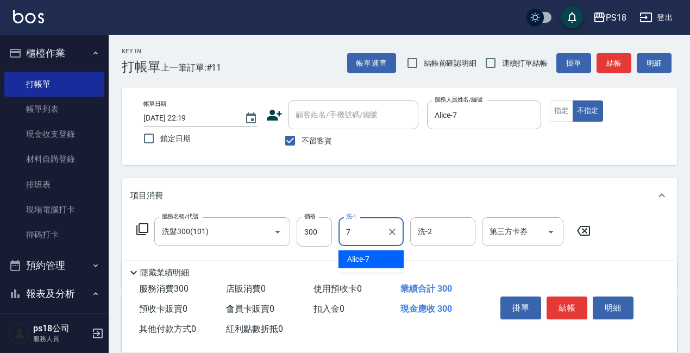
type input "Alice-7"
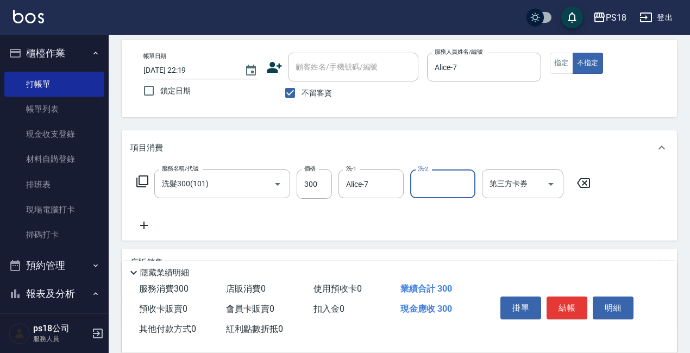
scroll to position [109, 0]
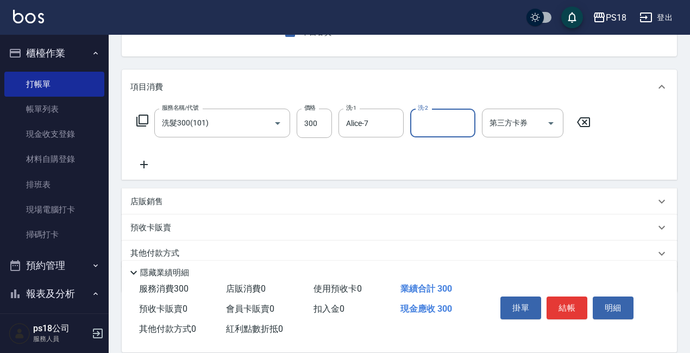
click at [145, 118] on icon at bounding box center [142, 120] width 13 height 13
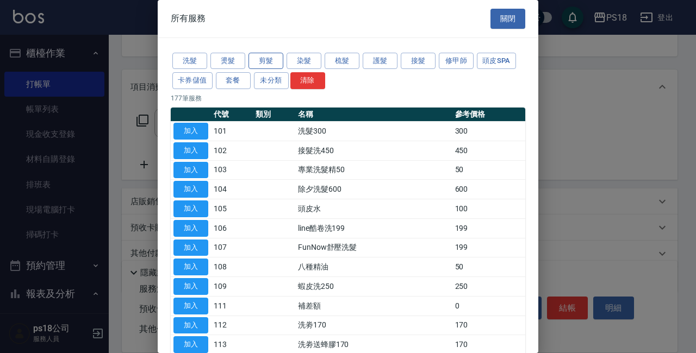
click at [265, 57] on button "剪髮" at bounding box center [265, 61] width 35 height 17
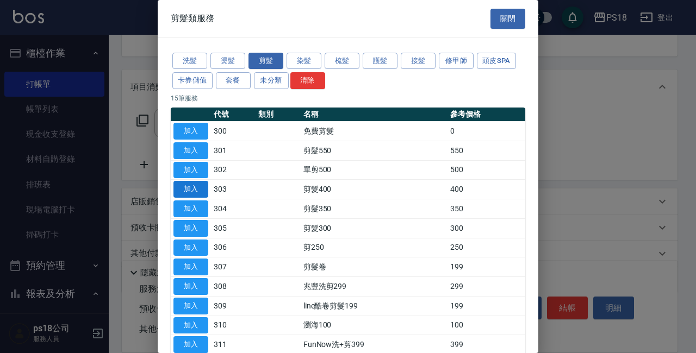
click at [179, 190] on button "加入" at bounding box center [190, 189] width 35 height 17
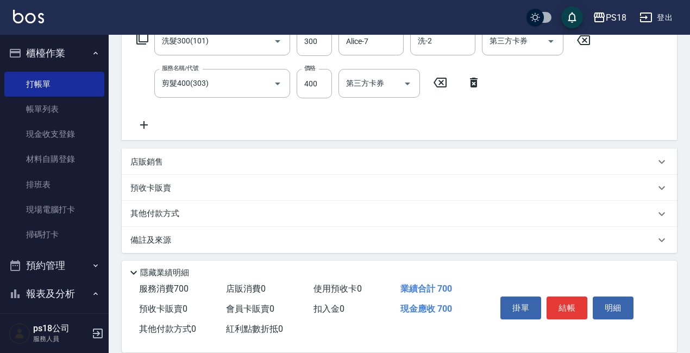
scroll to position [195, 0]
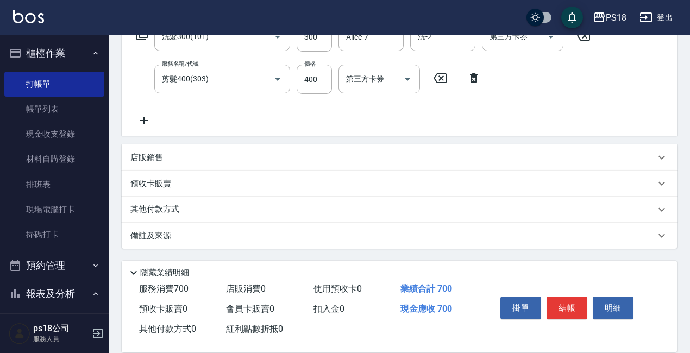
click at [345, 238] on div "備註及來源" at bounding box center [392, 235] width 525 height 11
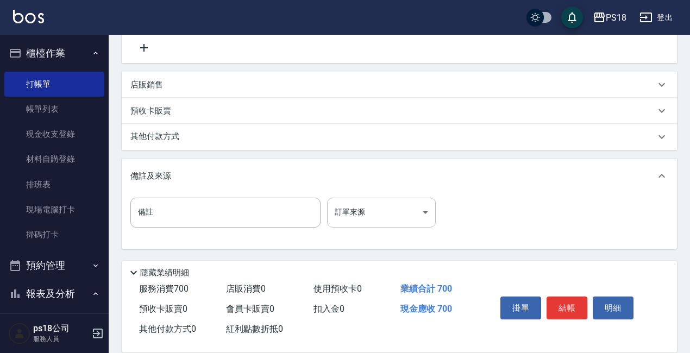
scroll to position [269, 0]
click at [341, 217] on body "PS18 登出 櫃檯作業 打帳單 帳單列表 現金收支登錄 材料自購登錄 排班表 現場電腦打卡 掃碼打卡 預約管理 預約管理 單日預約紀錄 單週預約紀錄 報表及…" at bounding box center [345, 42] width 690 height 622
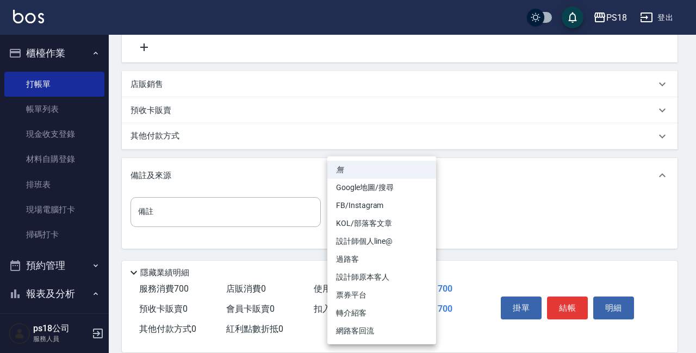
click at [355, 275] on li "設計師原本客人" at bounding box center [381, 278] width 109 height 18
type input "設計師原本客人"
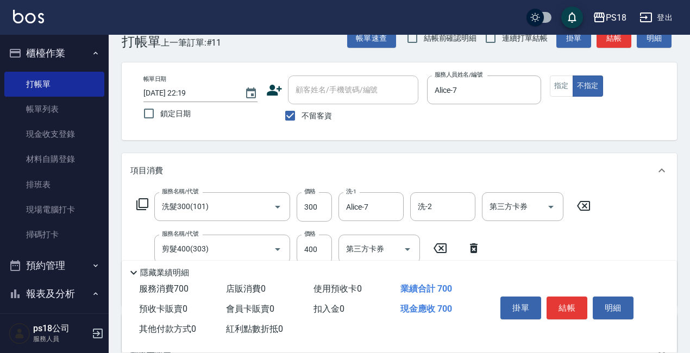
scroll to position [0, 0]
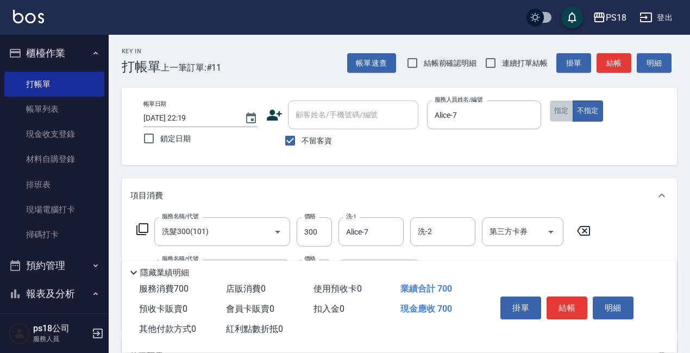
click at [559, 109] on button "指定" at bounding box center [561, 111] width 23 height 21
click at [572, 302] on button "結帳" at bounding box center [567, 308] width 41 height 23
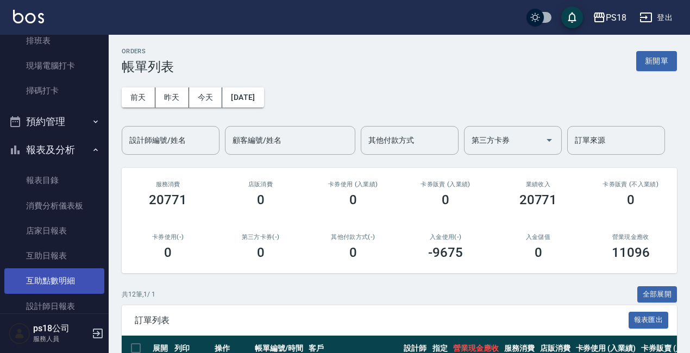
scroll to position [163, 0]
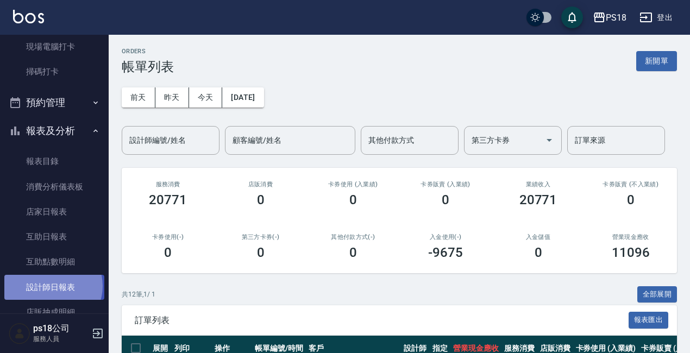
click at [52, 286] on link "設計師日報表" at bounding box center [54, 287] width 100 height 25
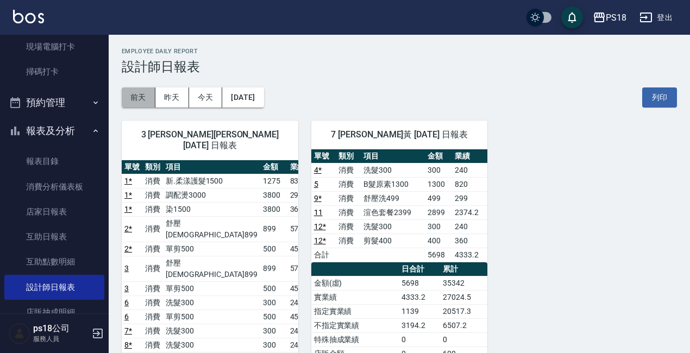
click at [141, 103] on button "前天" at bounding box center [139, 98] width 34 height 20
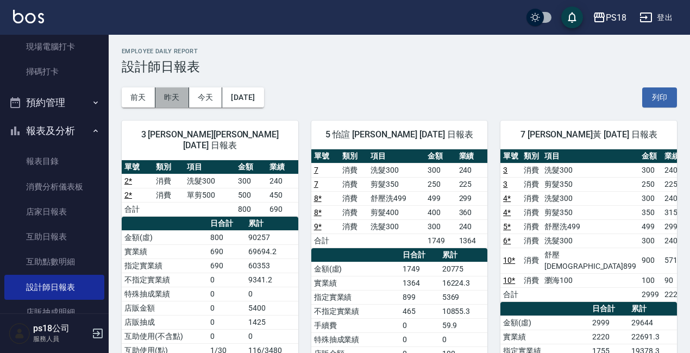
click at [174, 99] on button "昨天" at bounding box center [172, 98] width 34 height 20
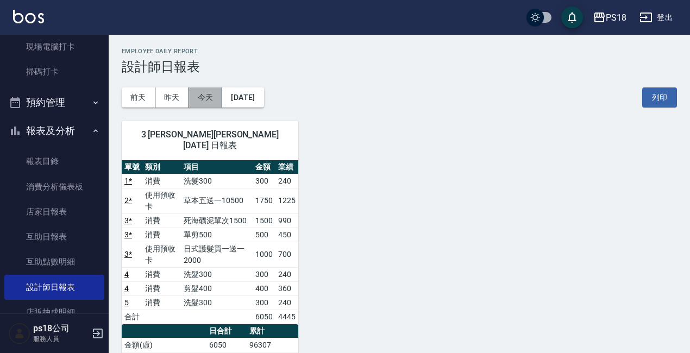
click at [198, 96] on button "今天" at bounding box center [206, 98] width 34 height 20
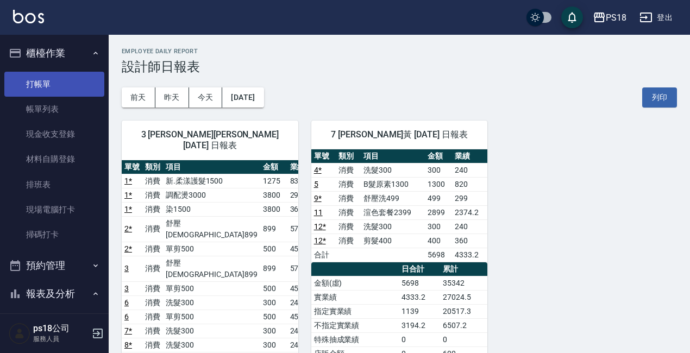
click at [68, 78] on link "打帳單" at bounding box center [54, 84] width 100 height 25
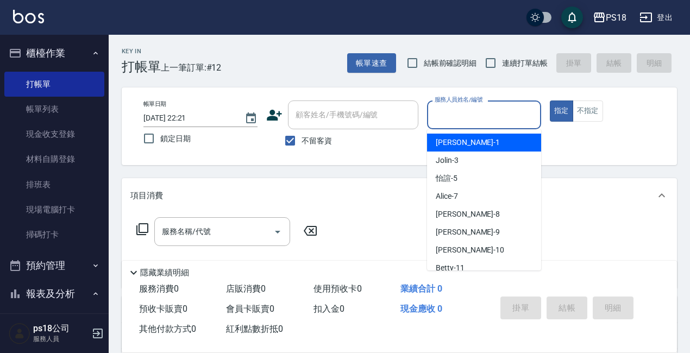
click at [454, 119] on input "服務人員姓名/編號" at bounding box center [484, 114] width 104 height 19
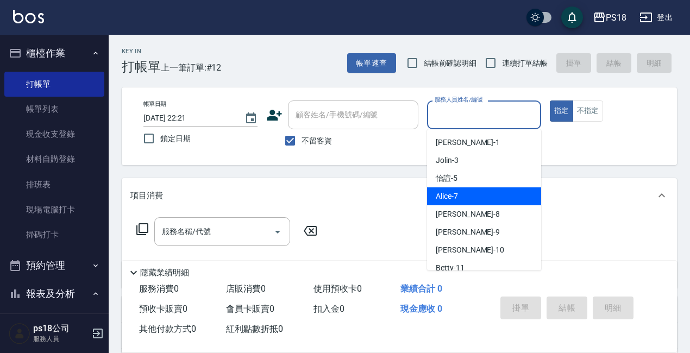
click at [466, 195] on div "Alice -7" at bounding box center [484, 197] width 114 height 18
type input "Alice-7"
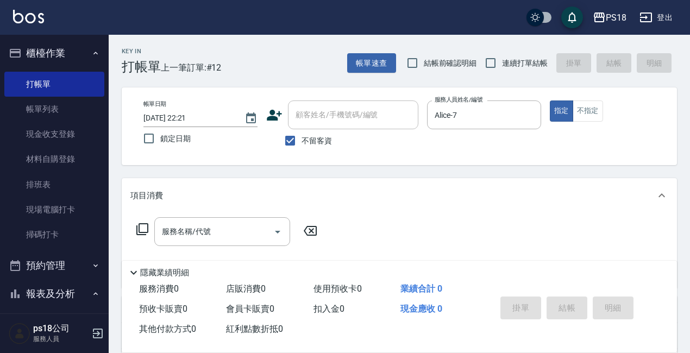
click at [143, 228] on icon at bounding box center [142, 229] width 13 height 13
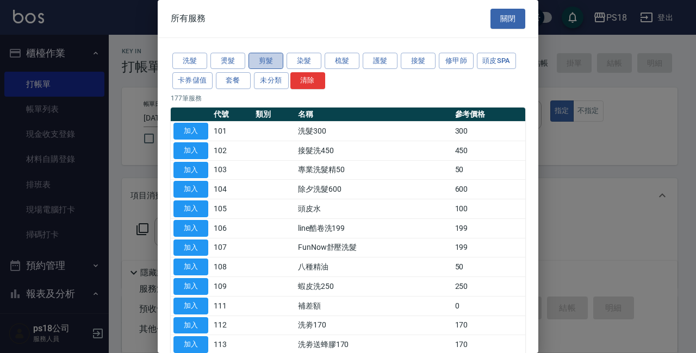
click at [269, 61] on button "剪髮" at bounding box center [265, 61] width 35 height 17
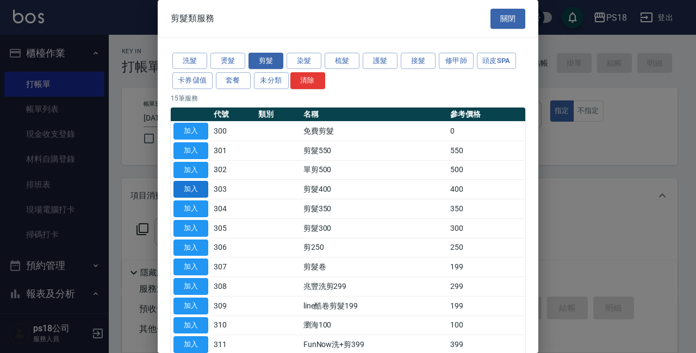
click at [183, 188] on button "加入" at bounding box center [190, 189] width 35 height 17
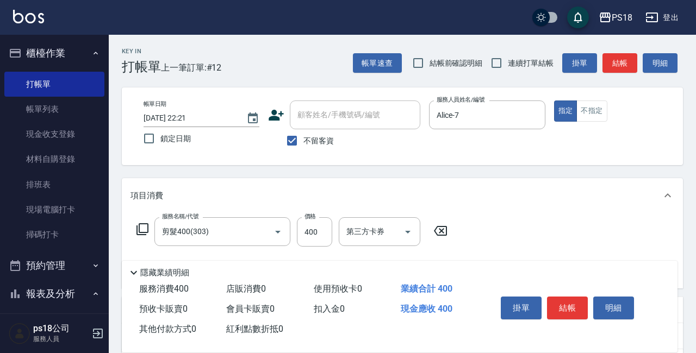
type input "剪髮400(303)"
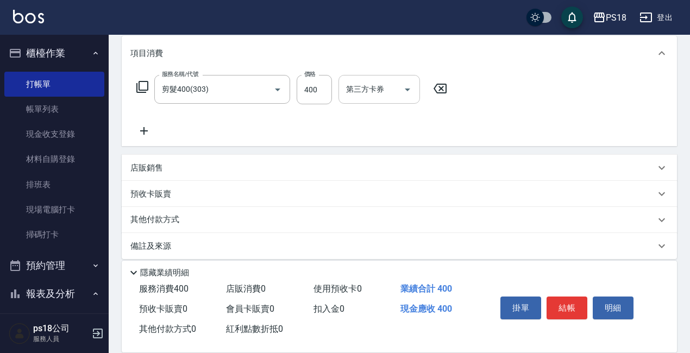
scroll to position [153, 0]
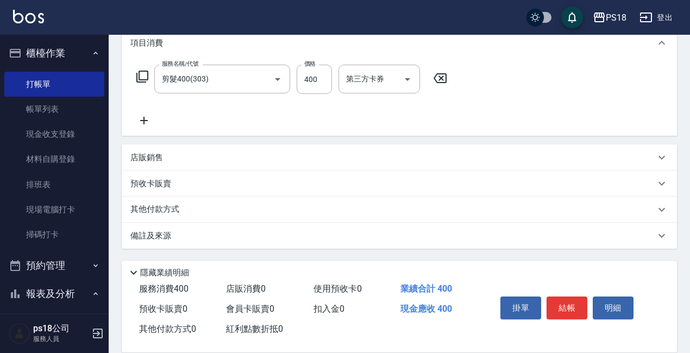
click at [285, 241] on div "備註及來源" at bounding box center [392, 235] width 525 height 11
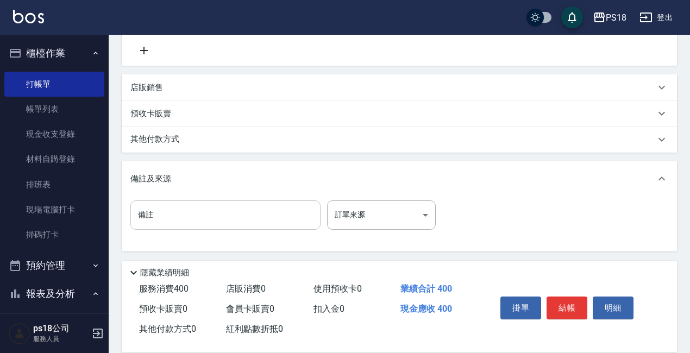
scroll to position [226, 0]
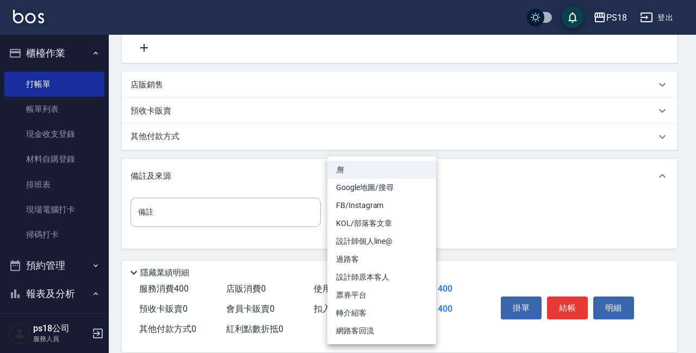
click at [363, 218] on body "PS18 登出 櫃檯作業 打帳單 帳單列表 現金收支登錄 材料自購登錄 排班表 現場電腦打卡 掃碼打卡 預約管理 預約管理 單日預約紀錄 單週預約紀錄 報表及…" at bounding box center [348, 63] width 696 height 579
click at [514, 229] on div at bounding box center [348, 176] width 696 height 353
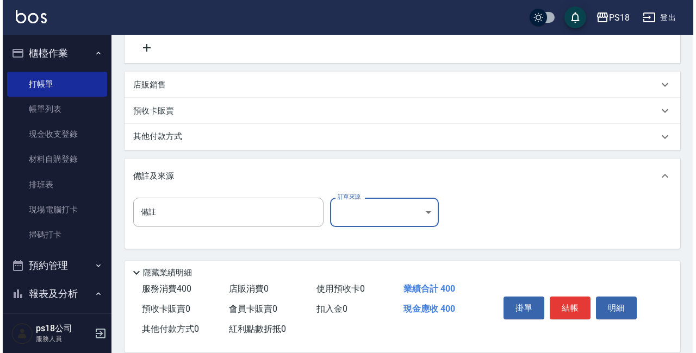
scroll to position [8, 0]
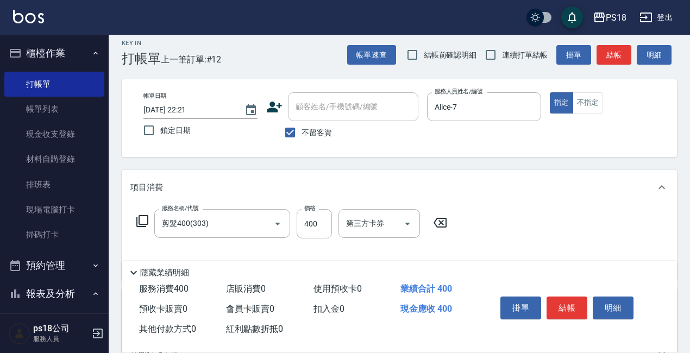
drag, startPoint x: 438, startPoint y: 223, endPoint x: 373, endPoint y: 223, distance: 64.7
click at [439, 223] on icon at bounding box center [440, 222] width 27 height 13
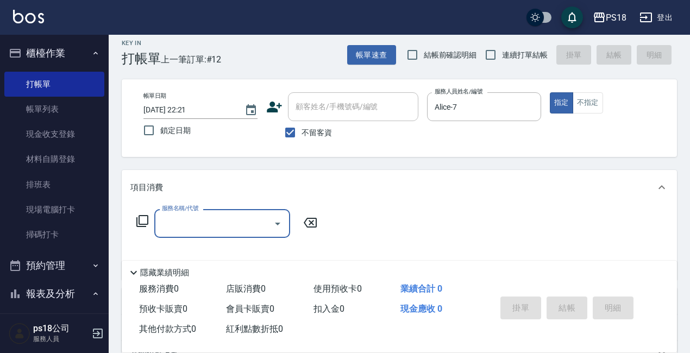
click at [142, 219] on icon at bounding box center [142, 221] width 13 height 13
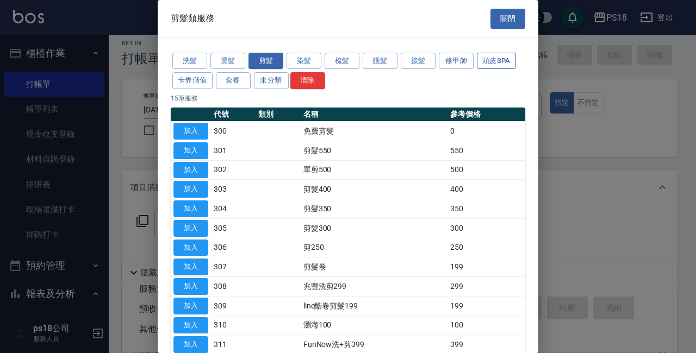
click at [497, 61] on button "頭皮SPA" at bounding box center [496, 61] width 39 height 17
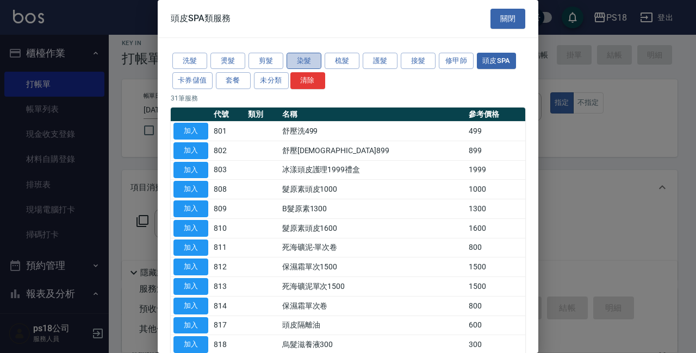
click at [308, 65] on button "染髮" at bounding box center [303, 61] width 35 height 17
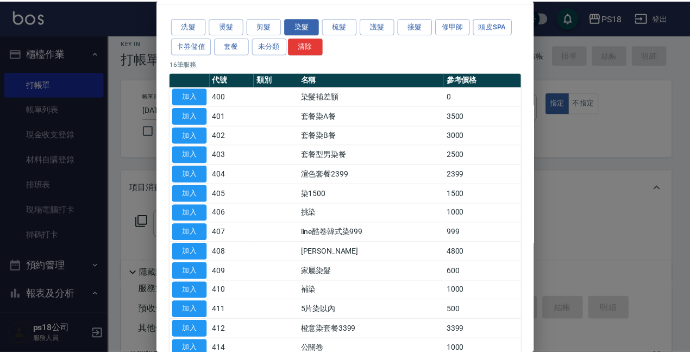
scroll to position [54, 0]
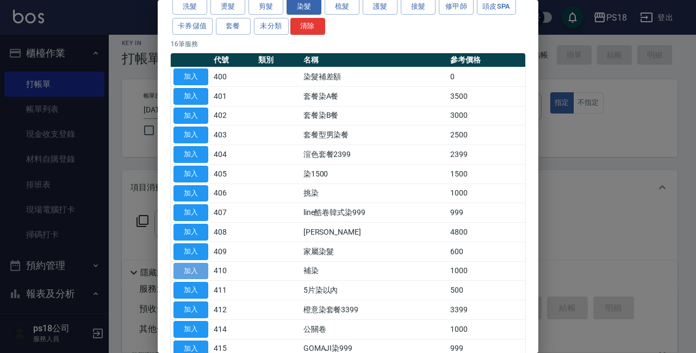
click at [190, 269] on button "加入" at bounding box center [190, 271] width 35 height 17
type input "補染(410)"
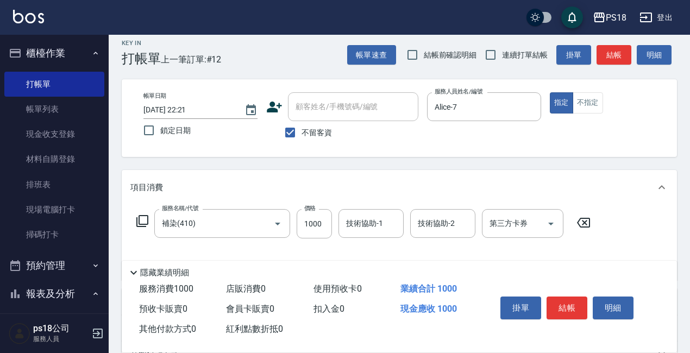
click at [352, 220] on div "技術協助-1 技術協助-1" at bounding box center [371, 223] width 65 height 29
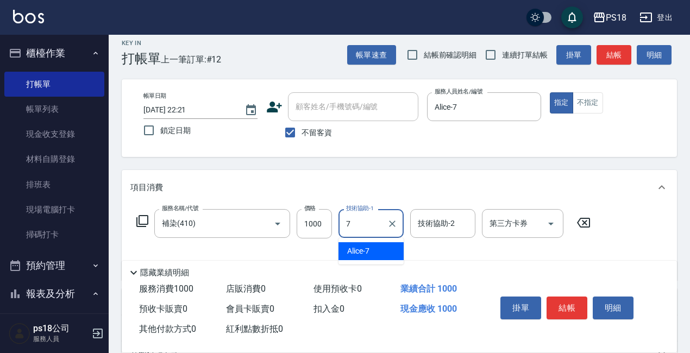
type input "Alice-7"
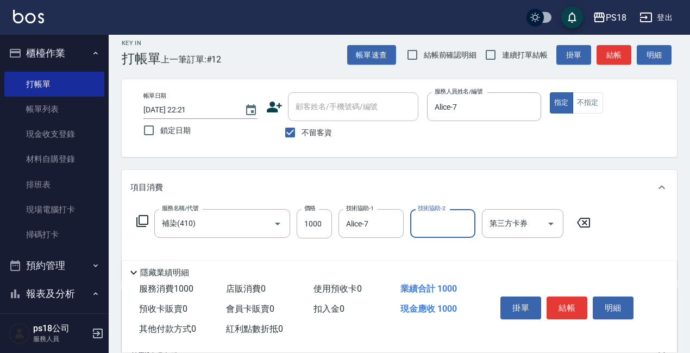
click at [142, 219] on icon at bounding box center [142, 221] width 13 height 13
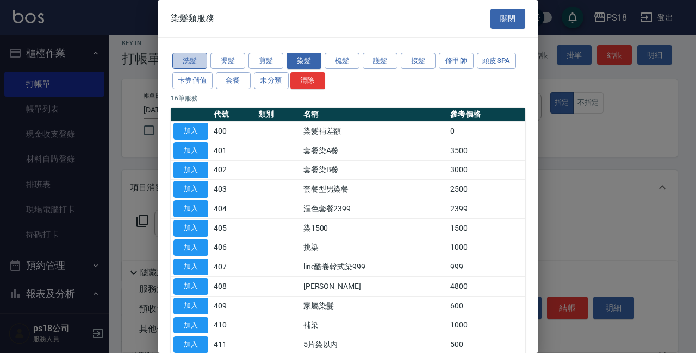
click at [190, 61] on button "洗髮" at bounding box center [189, 61] width 35 height 17
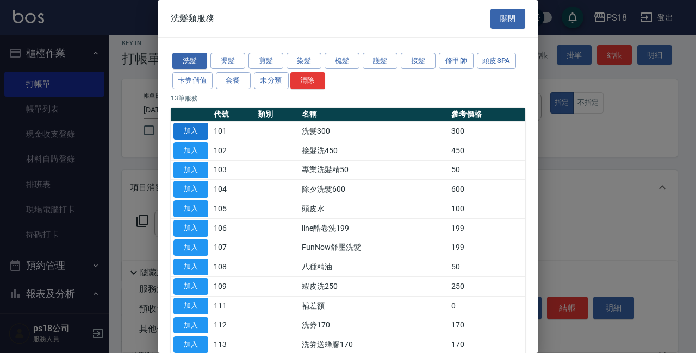
click at [194, 129] on button "加入" at bounding box center [190, 131] width 35 height 17
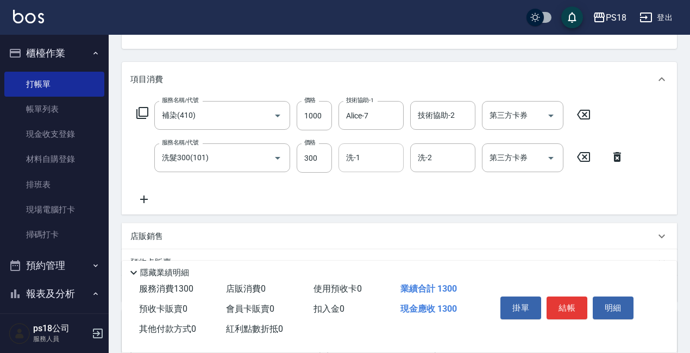
scroll to position [117, 0]
click at [373, 160] on input "洗-1" at bounding box center [371, 157] width 55 height 19
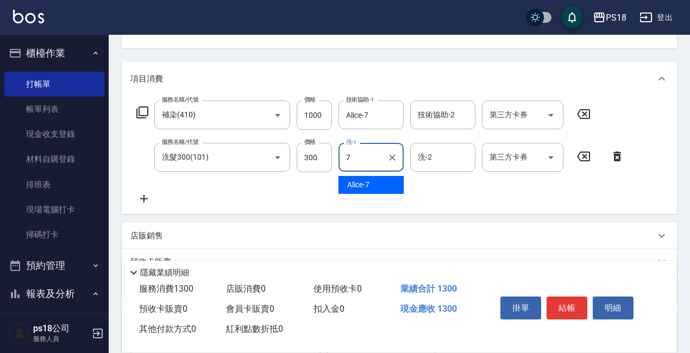
type input "Alice-7"
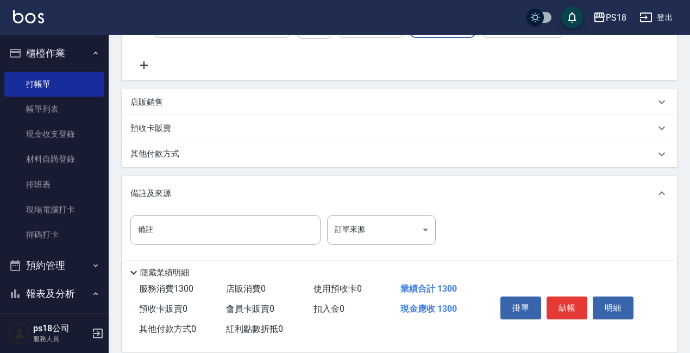
scroll to position [269, 0]
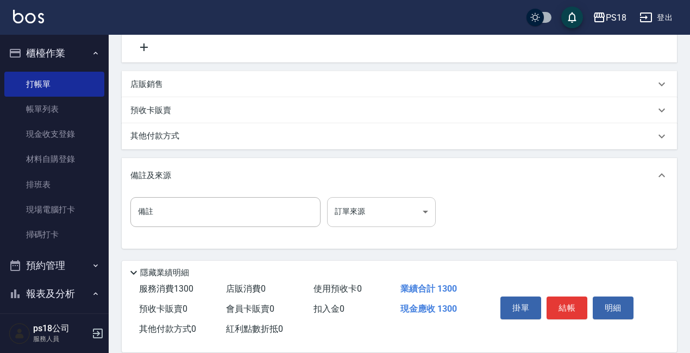
click at [391, 213] on body "PS18 登出 櫃檯作業 打帳單 帳單列表 現金收支登錄 材料自購登錄 排班表 現場電腦打卡 掃碼打卡 預約管理 預約管理 單日預約紀錄 單週預約紀錄 報表及…" at bounding box center [345, 42] width 690 height 622
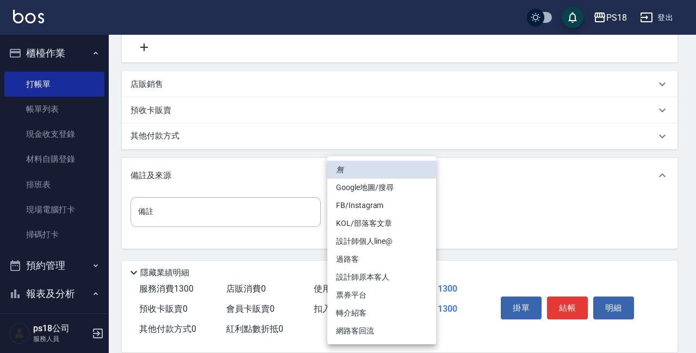
click at [382, 278] on li "設計師原本客人" at bounding box center [381, 278] width 109 height 18
type input "設計師原本客人"
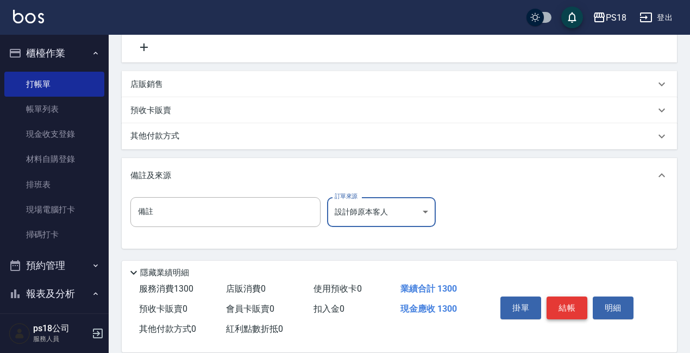
click at [572, 308] on button "結帳" at bounding box center [567, 308] width 41 height 23
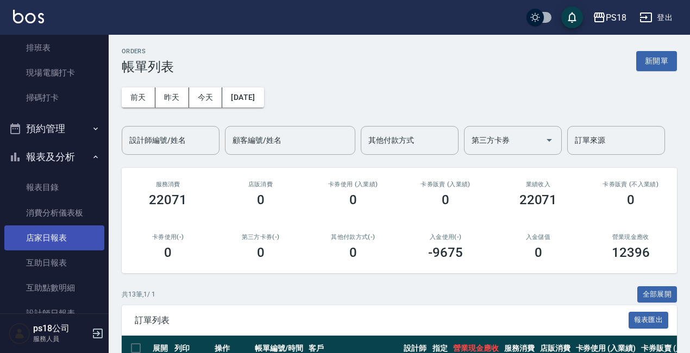
scroll to position [163, 0]
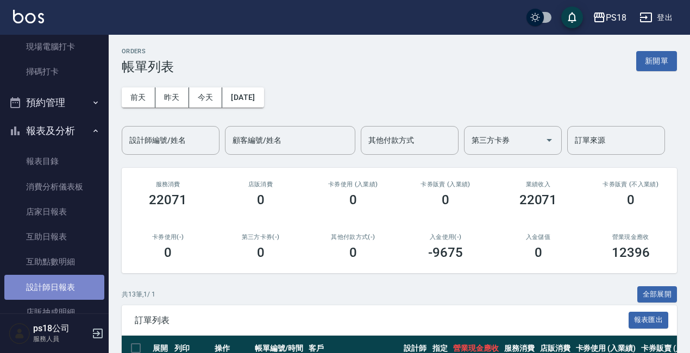
click at [71, 284] on link "設計師日報表" at bounding box center [54, 287] width 100 height 25
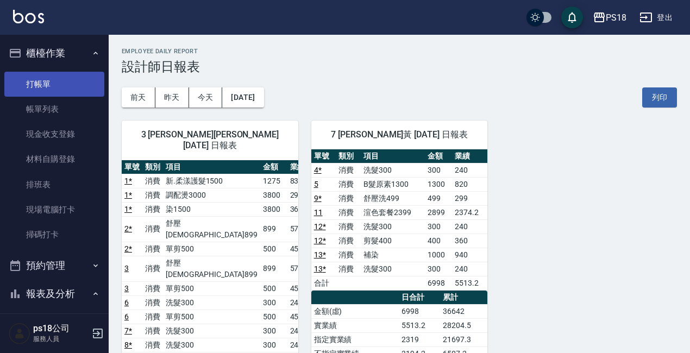
click at [62, 77] on link "打帳單" at bounding box center [54, 84] width 100 height 25
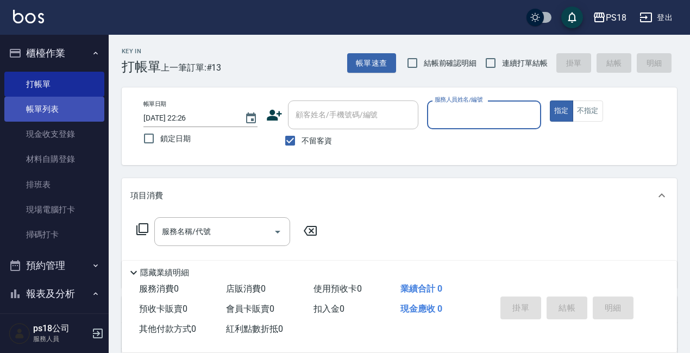
click at [49, 106] on link "帳單列表" at bounding box center [54, 109] width 100 height 25
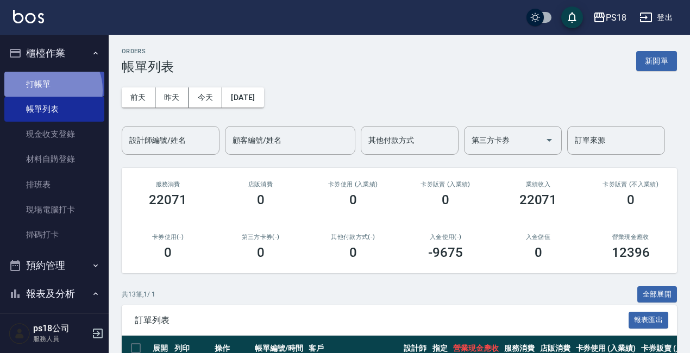
click at [49, 90] on link "打帳單" at bounding box center [54, 84] width 100 height 25
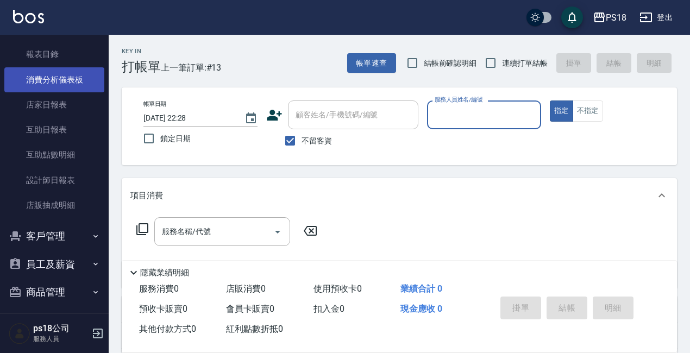
scroll to position [276, 0]
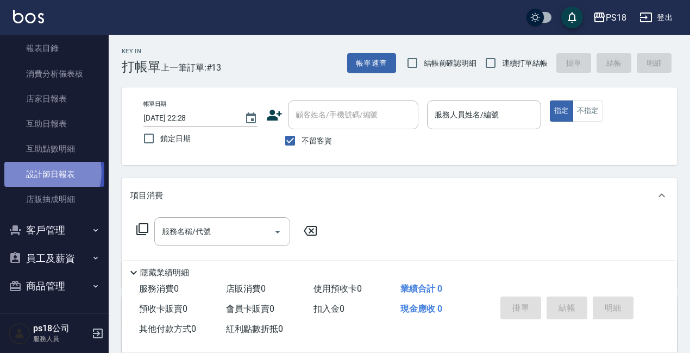
click at [46, 172] on link "設計師日報表" at bounding box center [54, 174] width 100 height 25
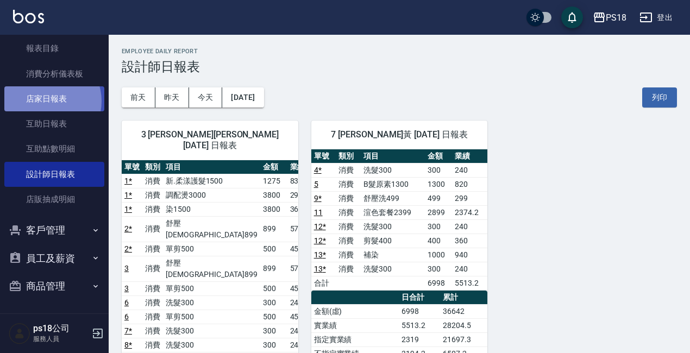
click at [47, 101] on link "店家日報表" at bounding box center [54, 98] width 100 height 25
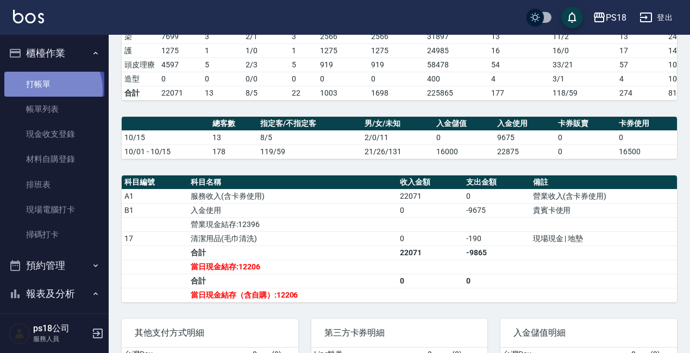
click at [49, 89] on link "打帳單" at bounding box center [54, 84] width 100 height 25
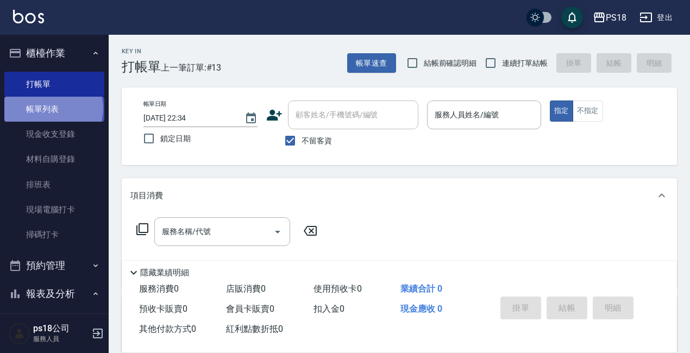
click at [53, 109] on link "帳單列表" at bounding box center [54, 109] width 100 height 25
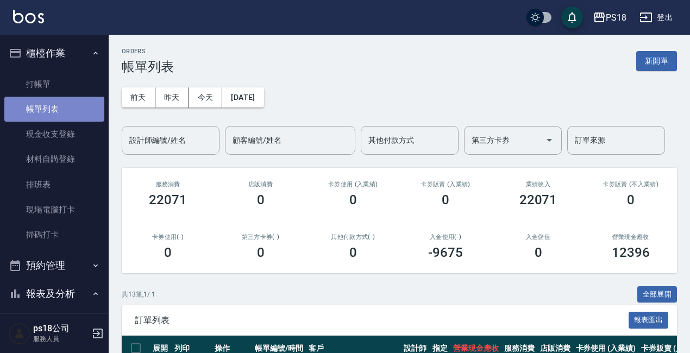
click at [61, 108] on link "帳單列表" at bounding box center [54, 109] width 100 height 25
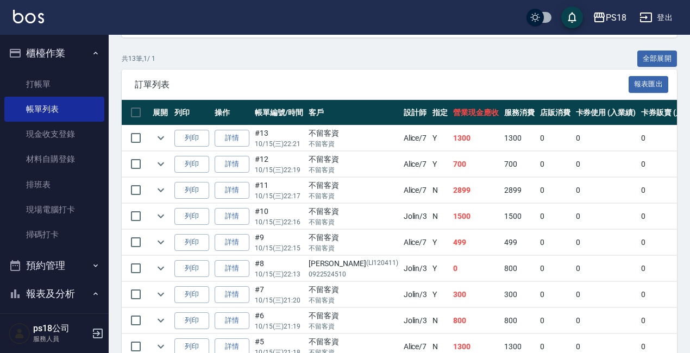
scroll to position [326, 0]
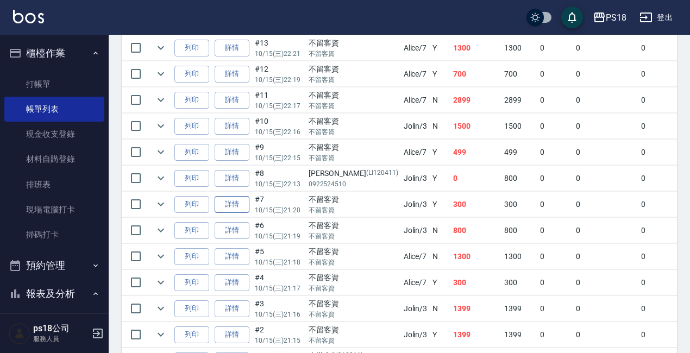
click at [239, 203] on link "詳情" at bounding box center [232, 204] width 35 height 17
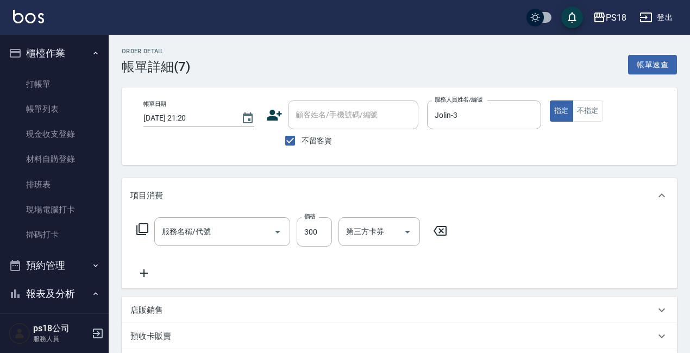
type input "[DATE] 21:20"
checkbox input "true"
type input "Jolin-3"
type input "設計師原本客人"
type input "洗髮300(101)"
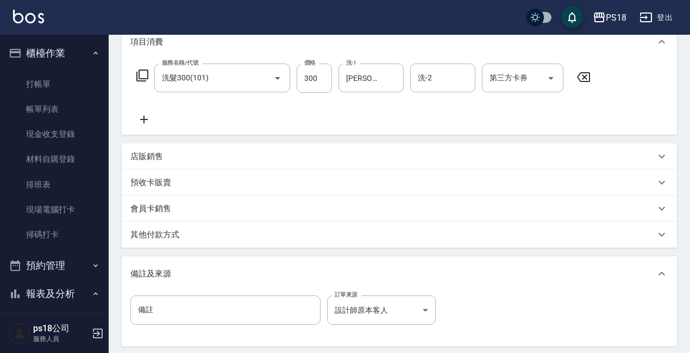
scroll to position [265, 0]
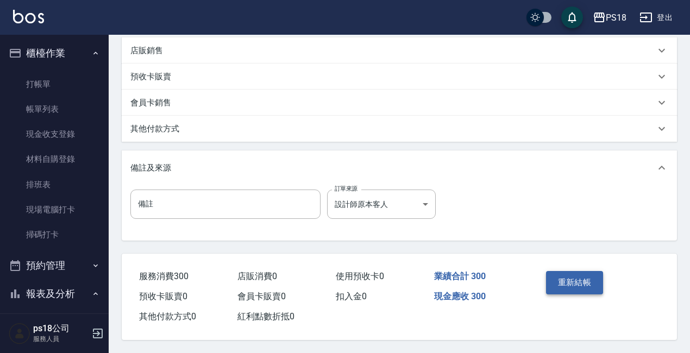
click at [584, 278] on button "重新結帳" at bounding box center [575, 282] width 58 height 23
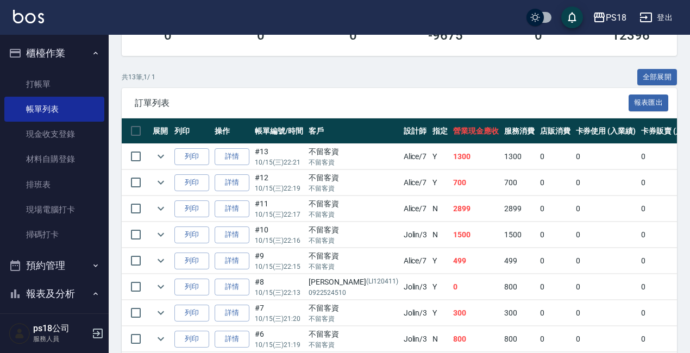
scroll to position [326, 0]
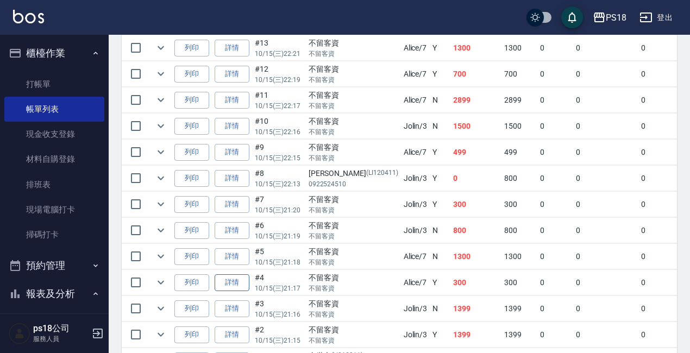
click at [231, 283] on link "詳情" at bounding box center [232, 282] width 35 height 17
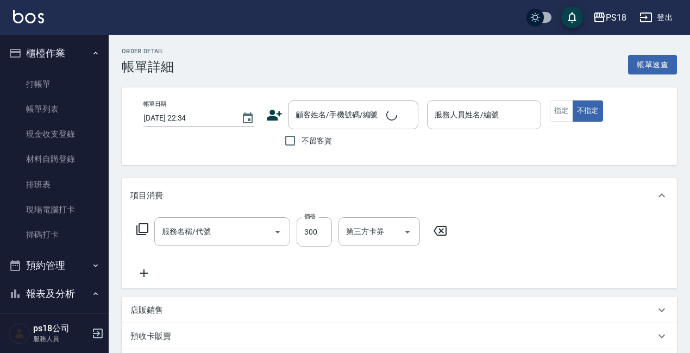
type input "[DATE] 21:17"
checkbox input "true"
type input "Alice-7"
type input "設計師原本客人"
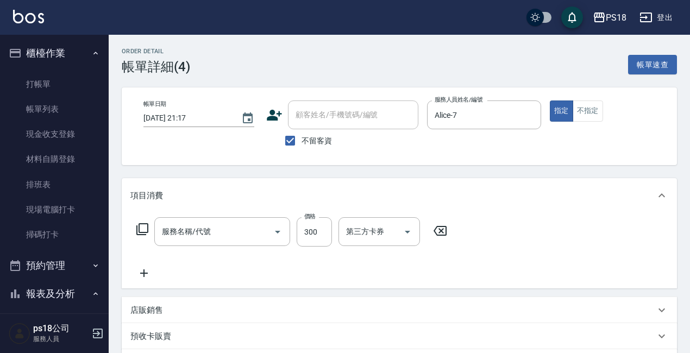
type input "洗髮300(101)"
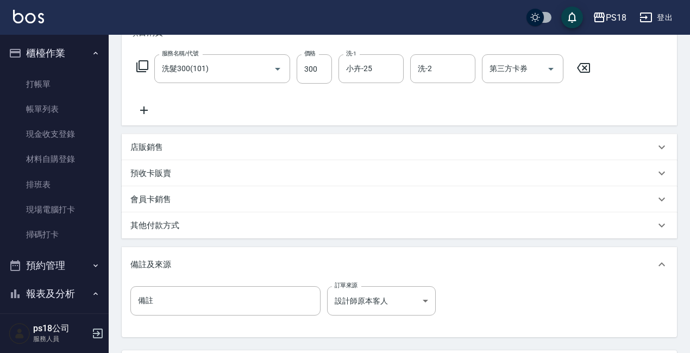
click at [156, 149] on p "店販銷售" at bounding box center [146, 147] width 33 height 11
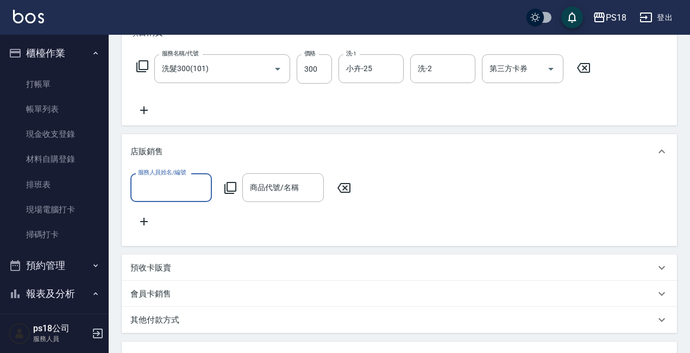
scroll to position [0, 0]
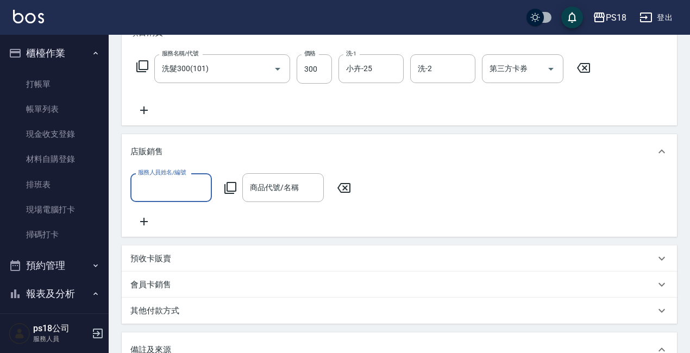
click at [173, 189] on input "服務人員姓名/編號" at bounding box center [171, 187] width 72 height 19
type input "小卉-25"
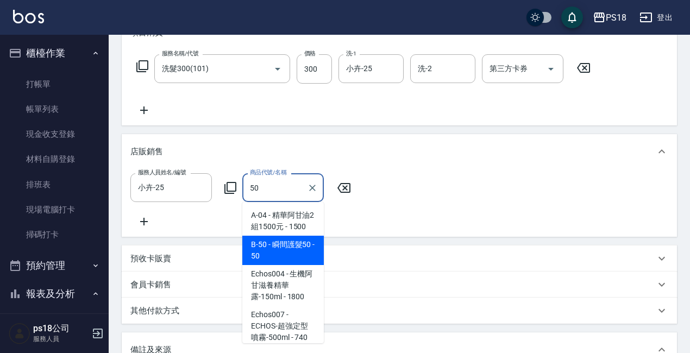
click at [254, 259] on span "B-50 - 瞬間護髮50 - 50" at bounding box center [283, 250] width 82 height 29
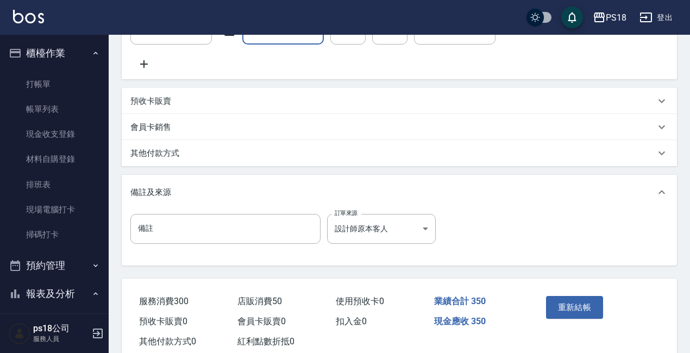
scroll to position [326, 0]
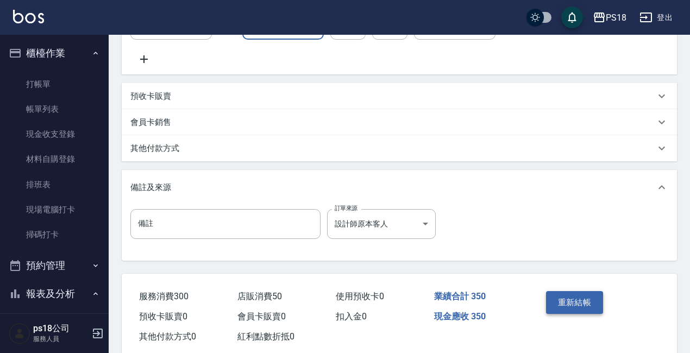
type input "瞬間護髮50"
click at [580, 311] on button "重新結帳" at bounding box center [575, 302] width 58 height 23
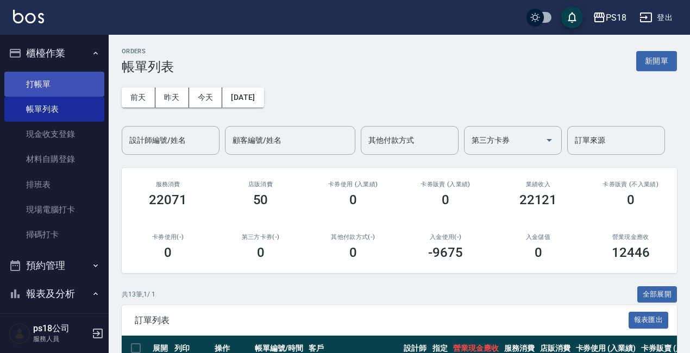
click at [48, 85] on link "打帳單" at bounding box center [54, 84] width 100 height 25
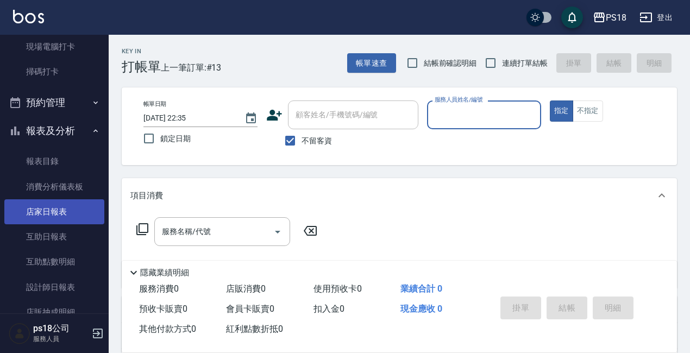
scroll to position [272, 0]
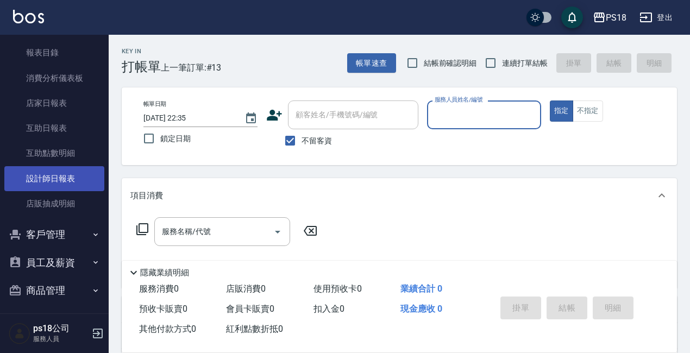
click at [53, 182] on link "設計師日報表" at bounding box center [54, 178] width 100 height 25
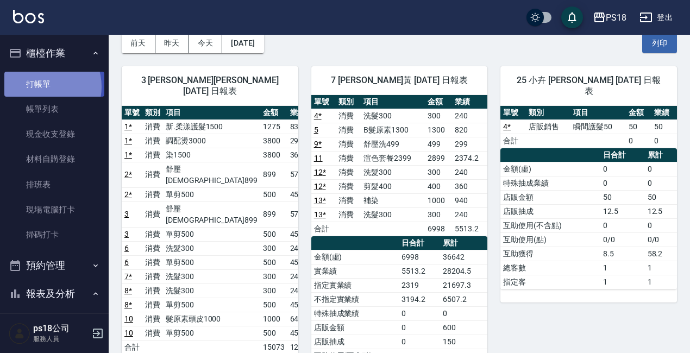
click at [41, 86] on link "打帳單" at bounding box center [54, 84] width 100 height 25
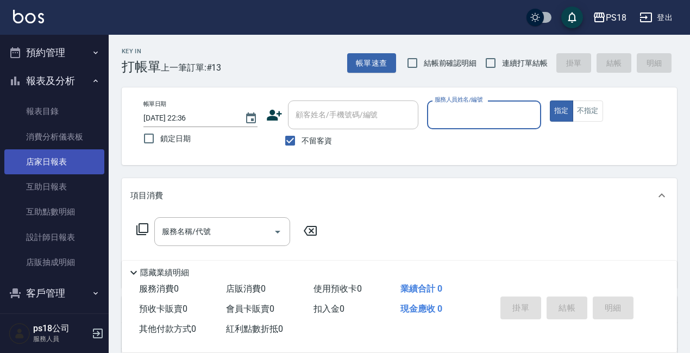
scroll to position [217, 0]
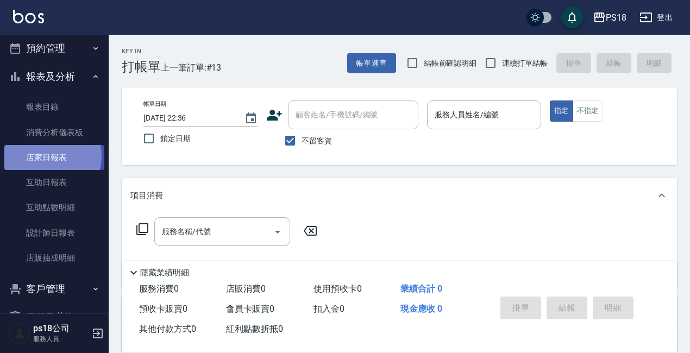
click at [48, 156] on link "店家日報表" at bounding box center [54, 157] width 100 height 25
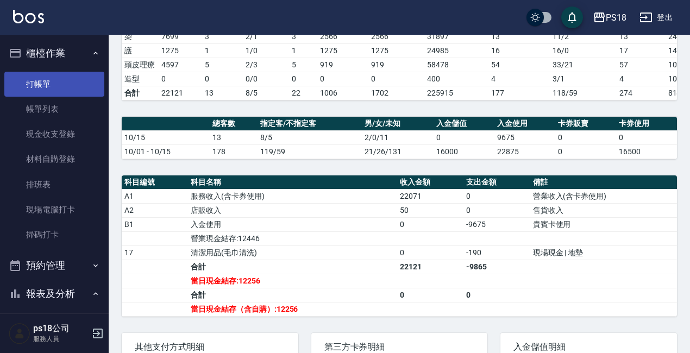
click at [45, 84] on link "打帳單" at bounding box center [54, 84] width 100 height 25
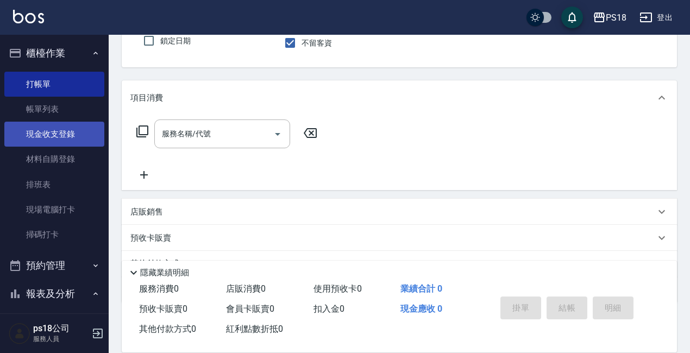
scroll to position [43, 0]
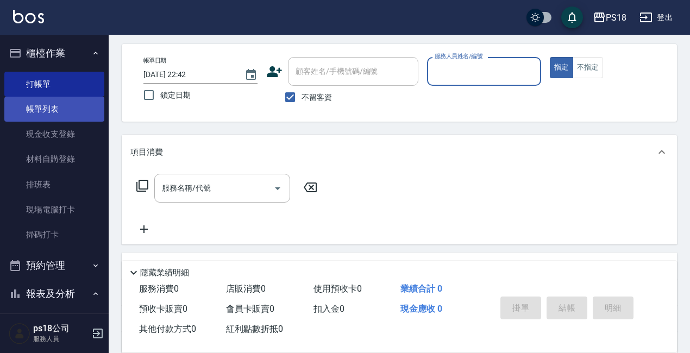
click at [45, 105] on link "帳單列表" at bounding box center [54, 109] width 100 height 25
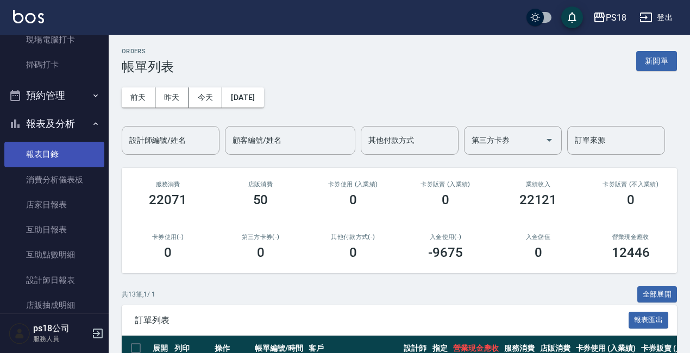
scroll to position [276, 0]
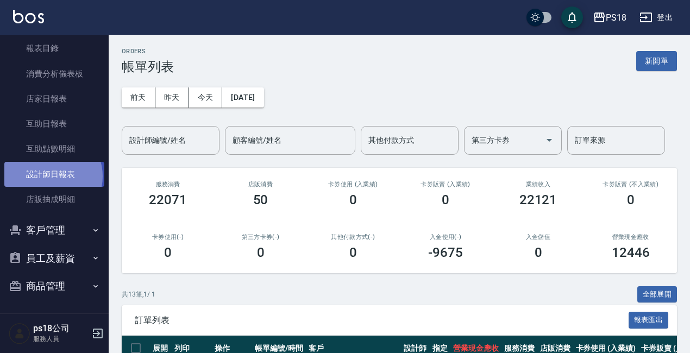
click at [52, 176] on link "設計師日報表" at bounding box center [54, 174] width 100 height 25
